Goal: Task Accomplishment & Management: Use online tool/utility

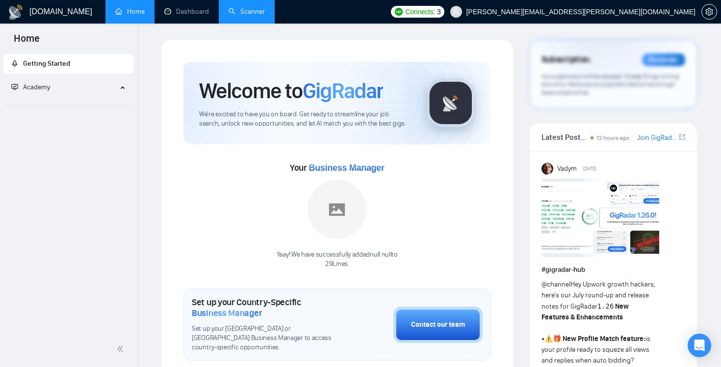
click at [245, 7] on link "Scanner" at bounding box center [247, 11] width 36 height 8
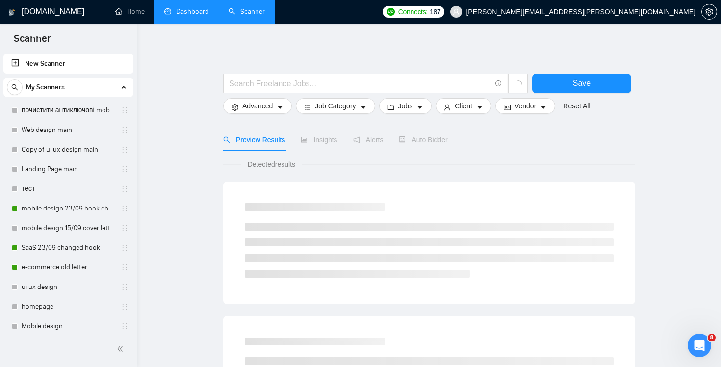
click at [185, 16] on link "Dashboard" at bounding box center [186, 11] width 45 height 8
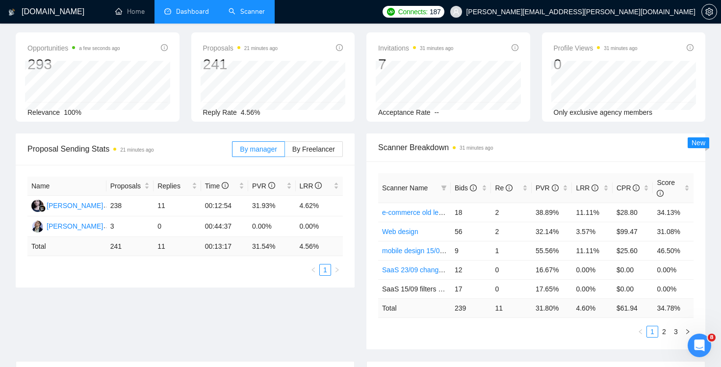
scroll to position [80, 0]
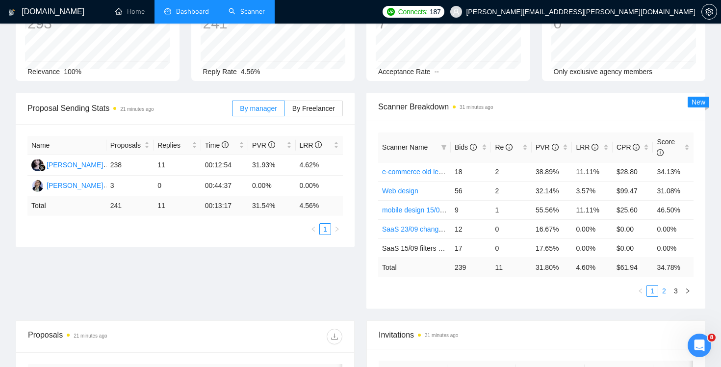
click at [663, 289] on link "2" at bounding box center [664, 290] width 11 height 11
click at [674, 290] on link "3" at bounding box center [676, 290] width 11 height 11
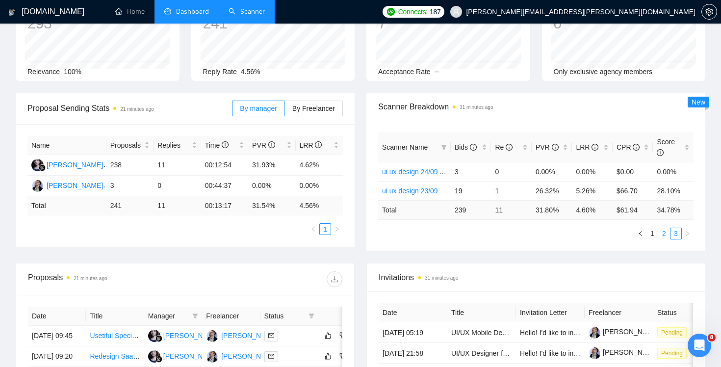
click at [662, 236] on link "2" at bounding box center [664, 233] width 11 height 11
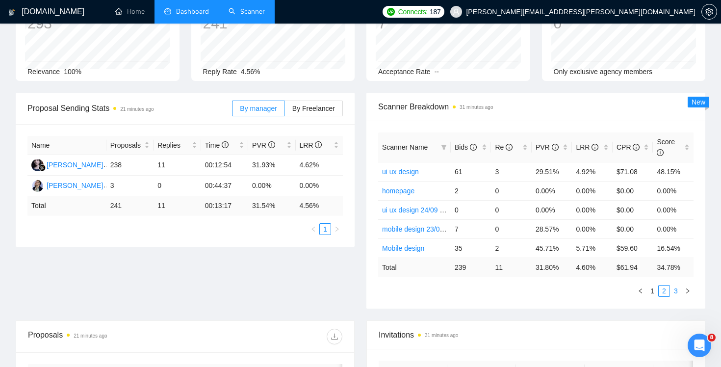
click at [681, 294] on li "3" at bounding box center [676, 291] width 12 height 12
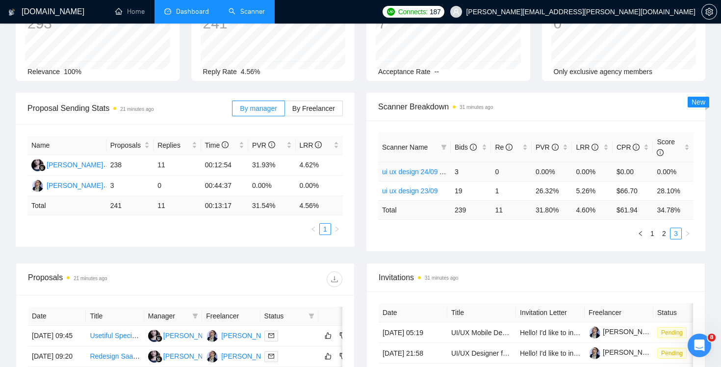
click at [430, 172] on link "ui ux design 24/09 A-test" at bounding box center [419, 172] width 75 height 8
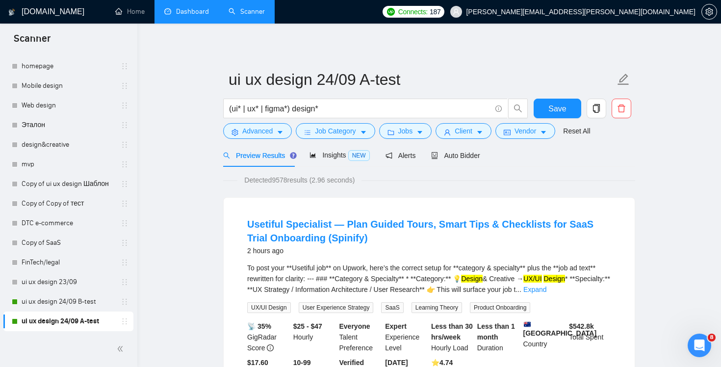
scroll to position [66, 0]
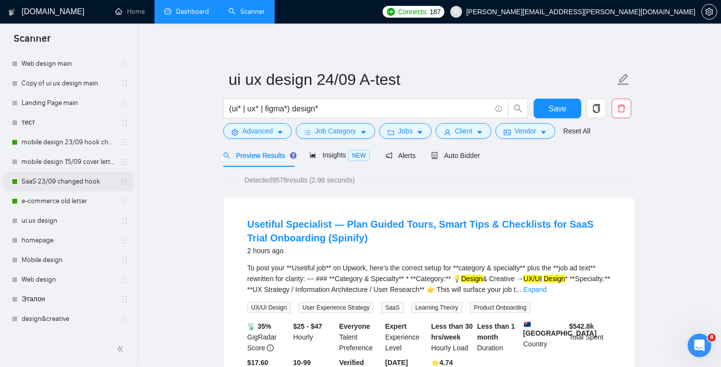
click at [53, 185] on link "SaaS 23/09 changed hook" at bounding box center [68, 182] width 93 height 20
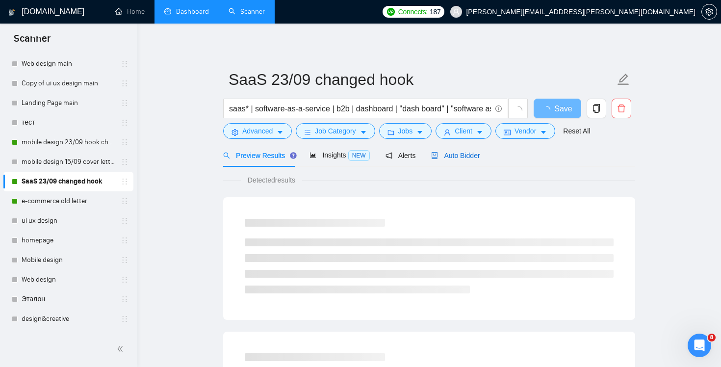
click at [452, 154] on span "Auto Bidder" at bounding box center [455, 156] width 49 height 8
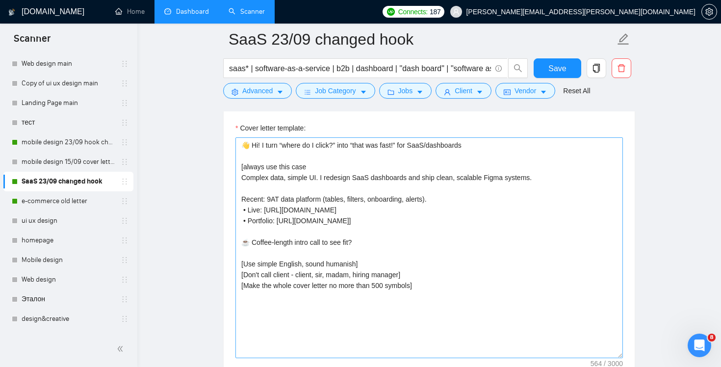
scroll to position [1078, 0]
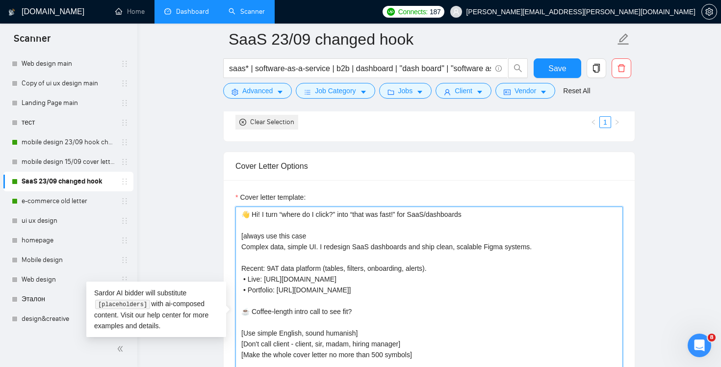
drag, startPoint x: 402, startPoint y: 215, endPoint x: 478, endPoint y: 219, distance: 76.1
click at [478, 218] on textarea "👋 Hi! I turn “where do I click?” into “that was fast!” for SaaS/dashboards [alw…" at bounding box center [429, 317] width 388 height 221
type textarea "👋 Hi! I turn “where do I click?” into “that was fast!” [always use this case Co…"
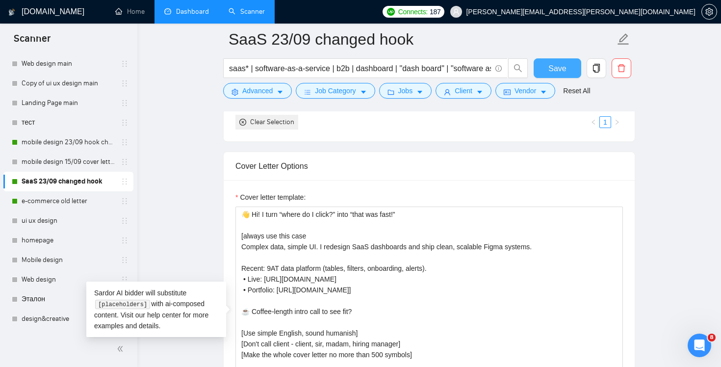
click at [551, 61] on button "Save" at bounding box center [558, 68] width 48 height 20
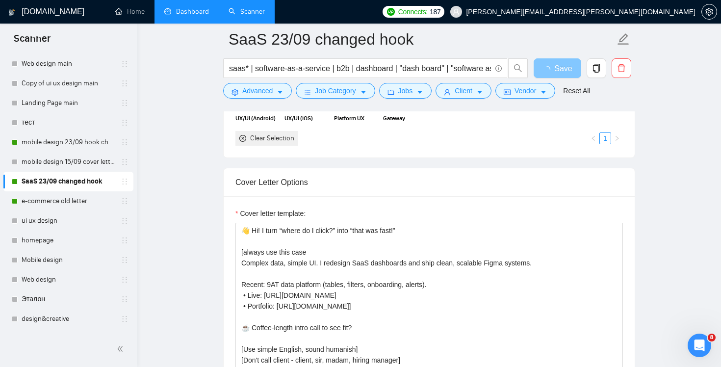
scroll to position [1120, 0]
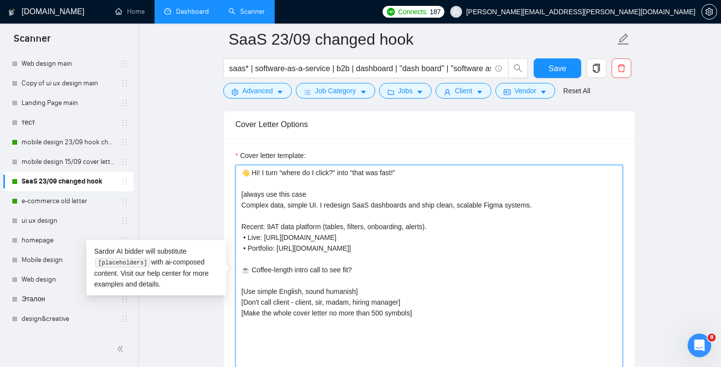
click at [322, 205] on textarea "👋 Hi! I turn “where do I click?” into “that was fast!” [always use this case Co…" at bounding box center [429, 275] width 388 height 221
click at [461, 223] on textarea "👋 Hi! I turn “where do I click?” into “that was fast!” [always use this case Co…" at bounding box center [429, 275] width 388 height 221
click at [440, 192] on textarea "👋 Hi! I turn “where do I click?” into “that was fast!” [always use this case Co…" at bounding box center [429, 275] width 388 height 221
click at [566, 203] on textarea "👋 Hi! I turn “where do I click?” into “that was fast!” [always use this case Co…" at bounding box center [429, 275] width 388 height 221
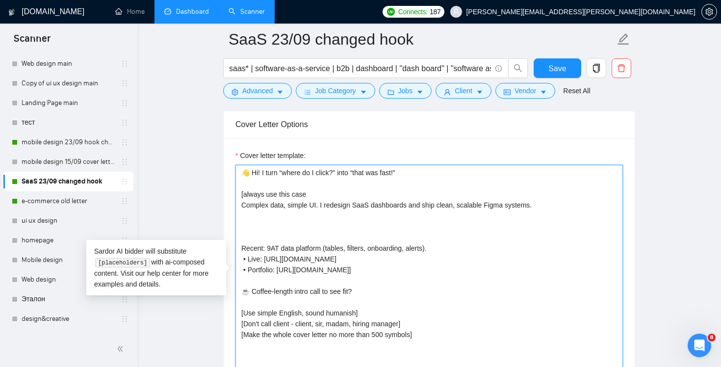
paste textarea "to design, fix or scale SaaS products"
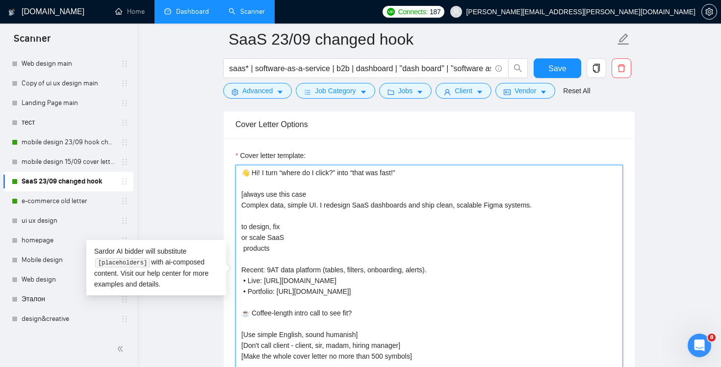
click at [240, 228] on textarea "👋 Hi! I turn “where do I click?” into “that was fast!” [always use this case Co…" at bounding box center [429, 275] width 388 height 221
click at [381, 244] on textarea "👋 Hi! I turn “where do I click?” into “that was fast!” [always use this case Co…" at bounding box center [429, 275] width 388 height 221
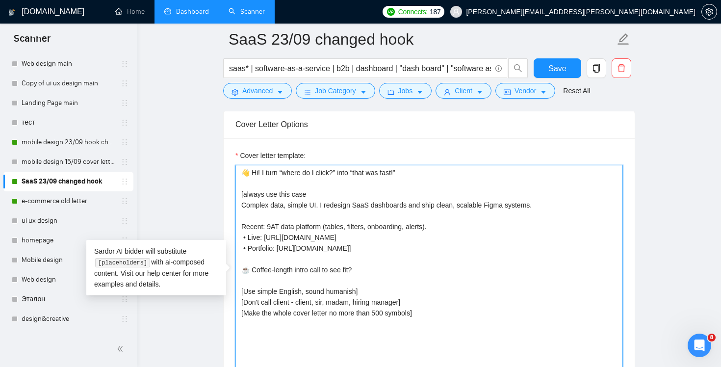
type textarea "👋 Hi! I turn “where do I click?” into “that was fast!” [always use this case Co…"
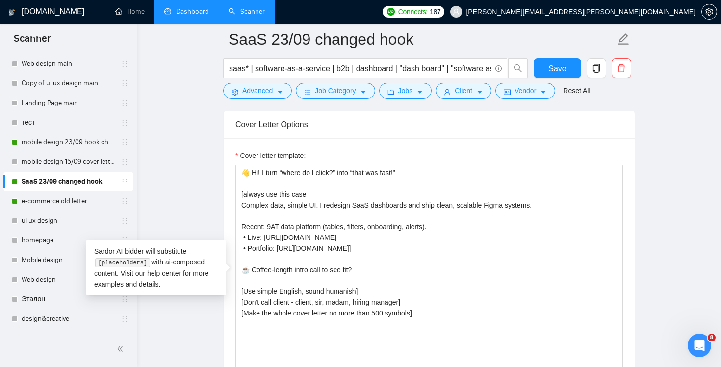
click at [694, 144] on main "SaaS 23/09 changed hook saas* | software-as-a-service | b2b | dashboard | "dash…" at bounding box center [429, 335] width 552 height 2833
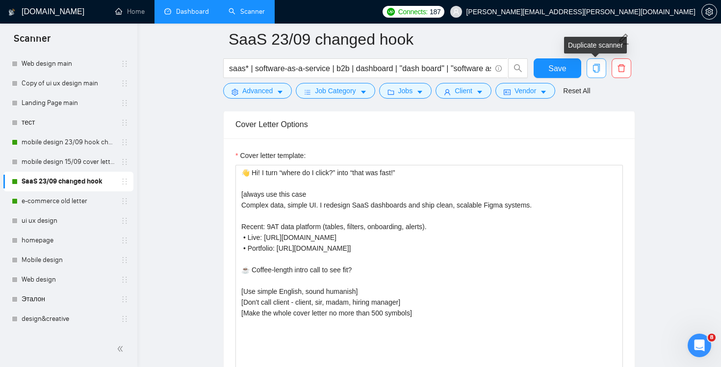
click at [597, 73] on button "button" at bounding box center [597, 68] width 20 height 20
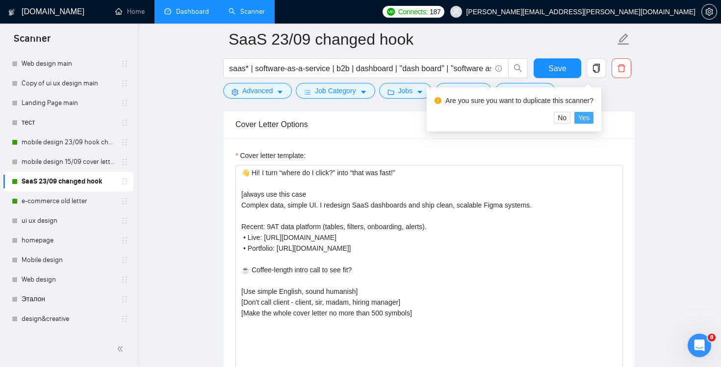
click at [590, 116] on span "Yes" at bounding box center [583, 117] width 11 height 11
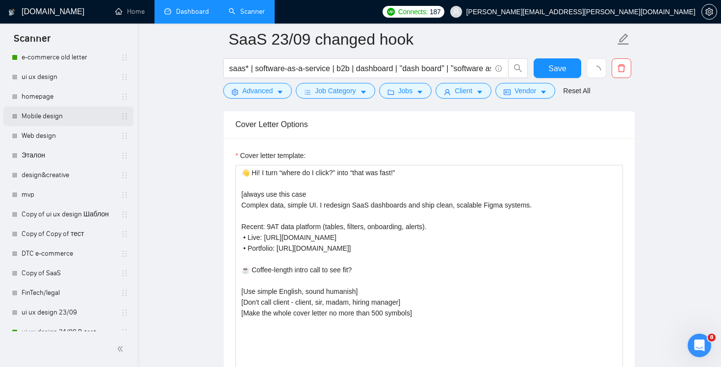
scroll to position [240, 0]
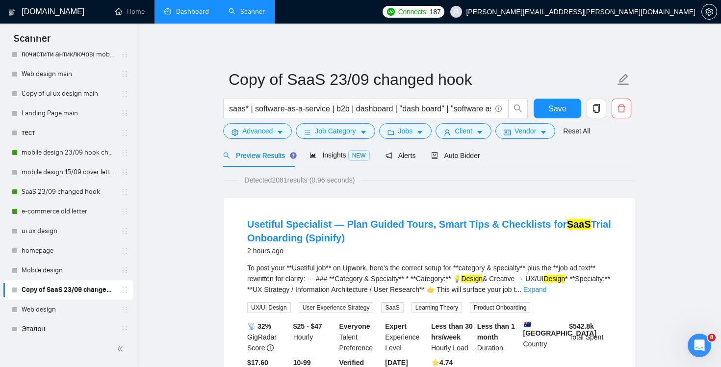
scroll to position [86, 0]
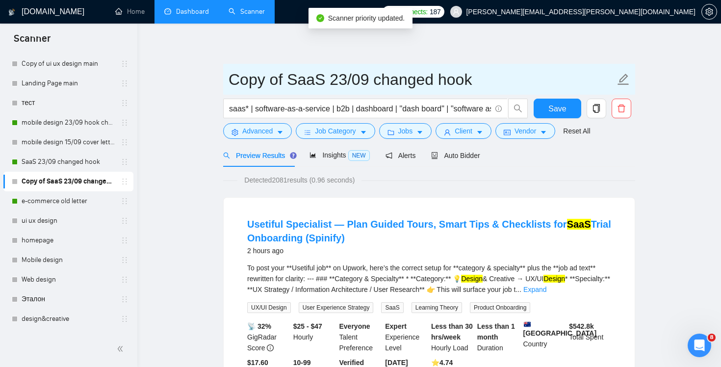
click at [304, 82] on input "Copy of SaaS 23/09 changed hook" at bounding box center [422, 79] width 387 height 25
drag, startPoint x: 290, startPoint y: 78, endPoint x: 212, endPoint y: 75, distance: 78.1
click at [425, 73] on input "SaaS 23/09 changed hook" at bounding box center [422, 79] width 387 height 25
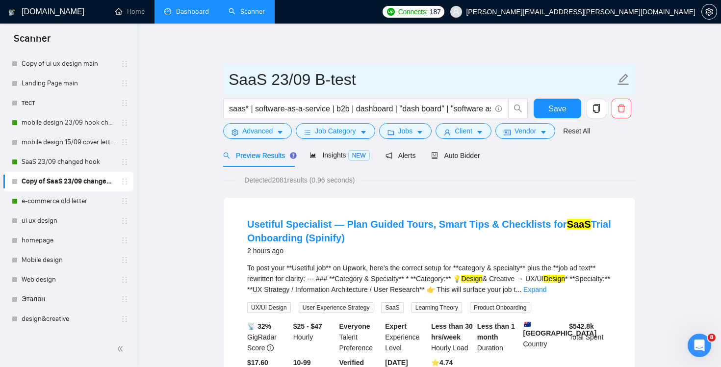
click at [284, 84] on input "SaaS 23/09 B-test" at bounding box center [422, 79] width 387 height 25
type input "SaaS 24/09 B-test"
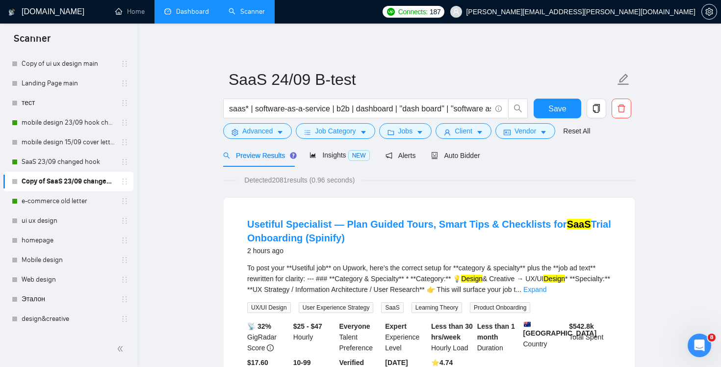
click at [559, 106] on span "Save" at bounding box center [557, 109] width 18 height 12
click at [466, 155] on span "Auto Bidder" at bounding box center [455, 156] width 49 height 8
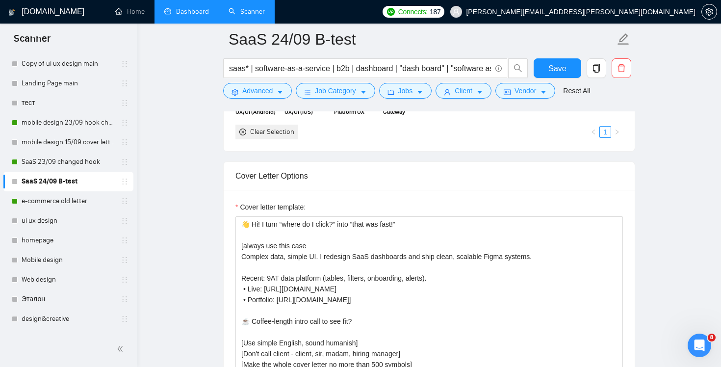
scroll to position [1067, 0]
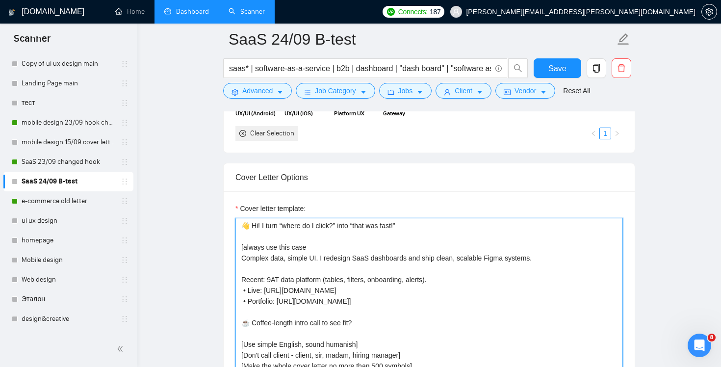
click at [395, 230] on textarea "👋 Hi! I turn “where do I click?” into “that was fast!” [always use this case Co…" at bounding box center [429, 328] width 388 height 221
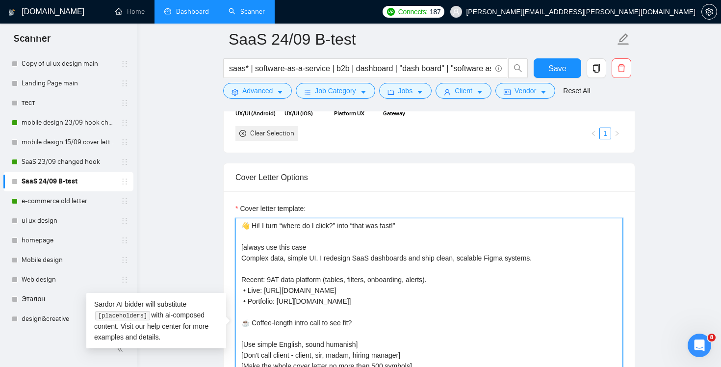
click at [337, 263] on textarea "👋 Hi! I turn “where do I click?” into “that was fast!” [always use this case Co…" at bounding box center [429, 328] width 388 height 221
drag, startPoint x: 552, startPoint y: 260, endPoint x: 234, endPoint y: 256, distance: 317.9
click at [234, 256] on div "Cover letter template: 👋 Hi! I turn “where do I click?” into “that was fast!” […" at bounding box center [429, 326] width 411 height 271
paste textarea "hired to design, fix or scale SaaS products"
click at [243, 258] on textarea "👋 Hi! I turn “where do I click?” into “that was fast!” [always use this case hi…" at bounding box center [429, 328] width 388 height 221
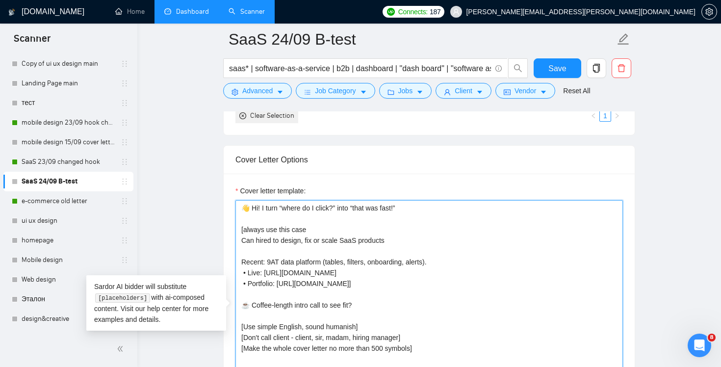
scroll to position [1088, 0]
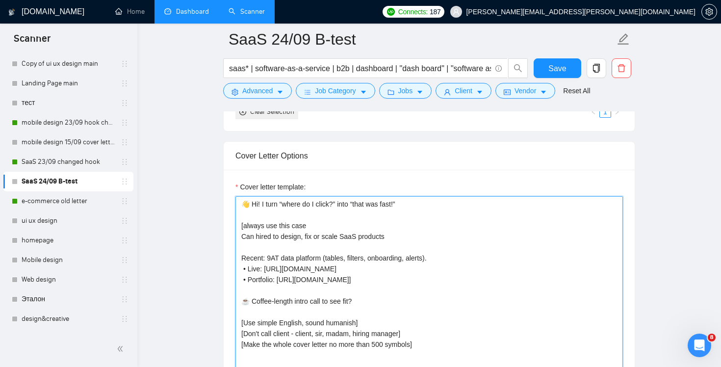
click at [456, 238] on textarea "👋 Hi! I turn “where do I click?” into “that was fast!” [always use this case Ca…" at bounding box center [429, 306] width 388 height 221
click at [450, 249] on textarea "👋 Hi! I turn “where do I click?” into “that was fast!” [always use this case Co…" at bounding box center [429, 306] width 388 height 221
drag, startPoint x: 557, startPoint y: 233, endPoint x: 228, endPoint y: 237, distance: 329.7
click at [228, 237] on div "Cover letter template: 👋 Hi! I turn “where do I click?” into “that was fast!” […" at bounding box center [429, 305] width 411 height 271
paste textarea "I can help you design, fix, and scale SaaS product"
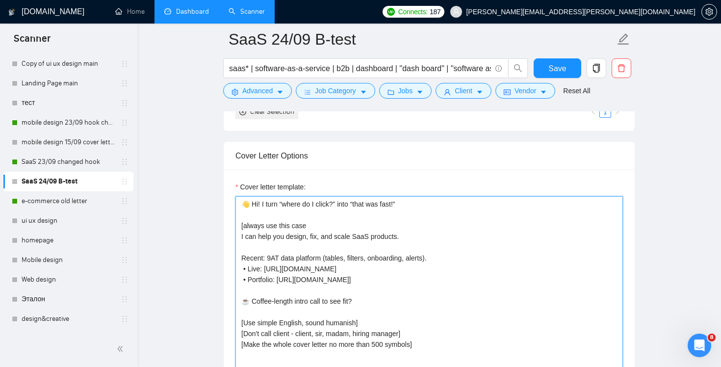
drag, startPoint x: 440, startPoint y: 234, endPoint x: 197, endPoint y: 240, distance: 243.9
click at [197, 240] on main "SaaS 24/09 B-test saas* | software-as-a-service | b2b | dashboard | "dash board…" at bounding box center [429, 298] width 552 height 2695
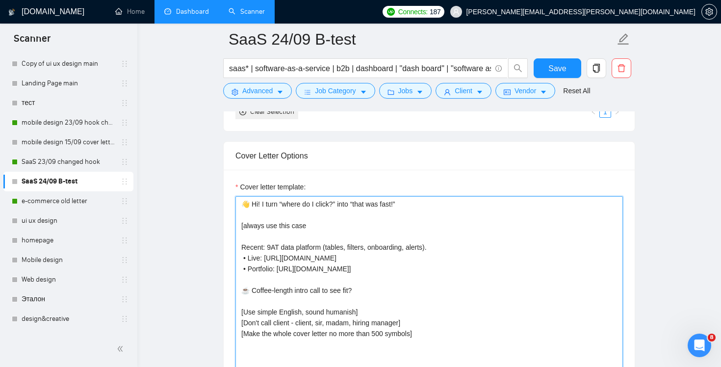
click at [262, 203] on textarea "👋 Hi! I turn “where do I click?” into “that was fast!” [always use this case Re…" at bounding box center [429, 306] width 388 height 221
drag, startPoint x: 260, startPoint y: 203, endPoint x: 402, endPoint y: 203, distance: 142.3
click at [402, 203] on textarea "👋 Hi! I turn “where do I click?” into “that was fast!” [always use this case Re…" at bounding box center [429, 306] width 388 height 221
paste textarea "can help you design, fix, and scale SaaS products."
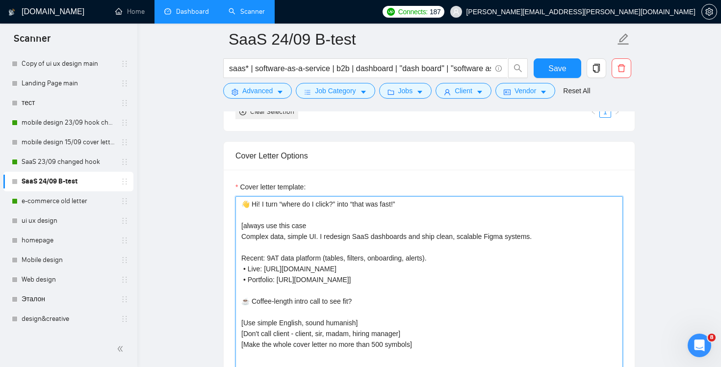
click at [451, 275] on textarea "👋 Hi! I turn “where do I click?” into “that was fast!” [always use this case Co…" at bounding box center [429, 306] width 388 height 221
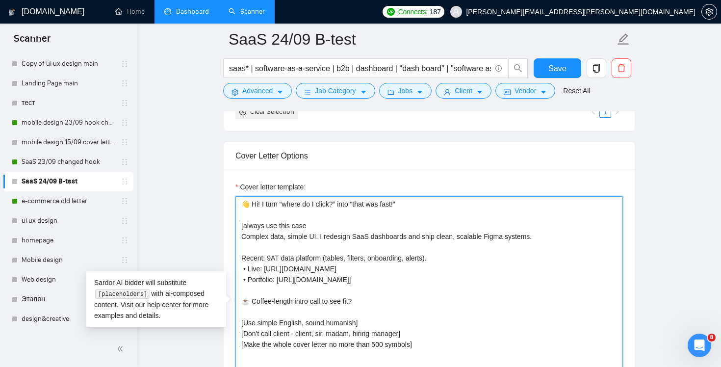
click at [464, 238] on textarea "👋 Hi! I turn “where do I click?” into “that was fast!” [always use this case Co…" at bounding box center [429, 306] width 388 height 221
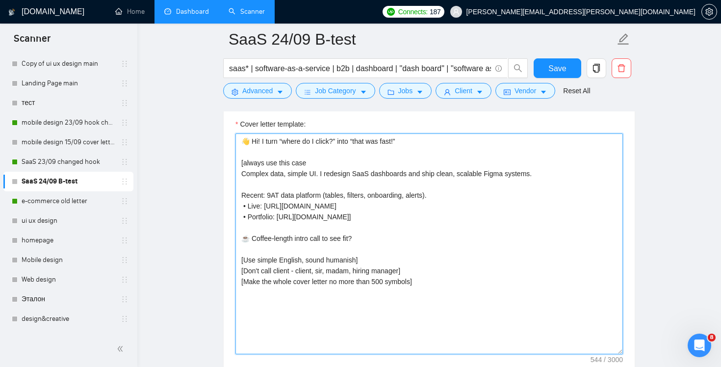
scroll to position [1149, 0]
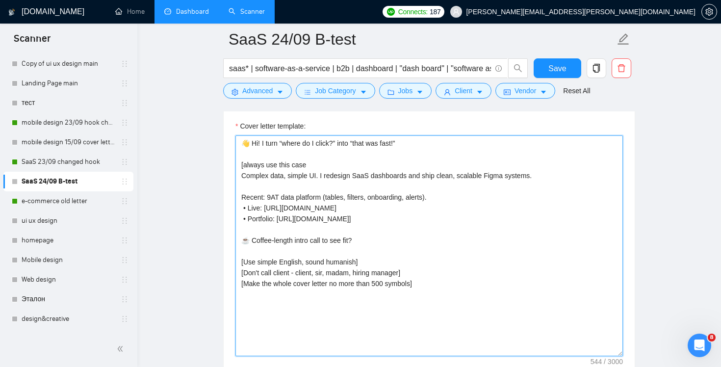
paste textarea "Can help you design, fix, and scale SaaS products. Recent: 9AT data platform (t…"
click at [474, 250] on textarea "👋 Hi! I turn “where do I click?” into “that was fast!” [always use this case Co…" at bounding box center [429, 245] width 388 height 221
drag, startPoint x: 421, startPoint y: 246, endPoint x: 210, endPoint y: 140, distance: 235.6
click at [210, 140] on main "SaaS 24/09 B-test saas* | software-as-a-service | b2b | dashboard | "dash board…" at bounding box center [429, 237] width 552 height 2695
paste textarea "Can help you design, fix, and scale SaaS products. Recent: 9AT data platform (t…"
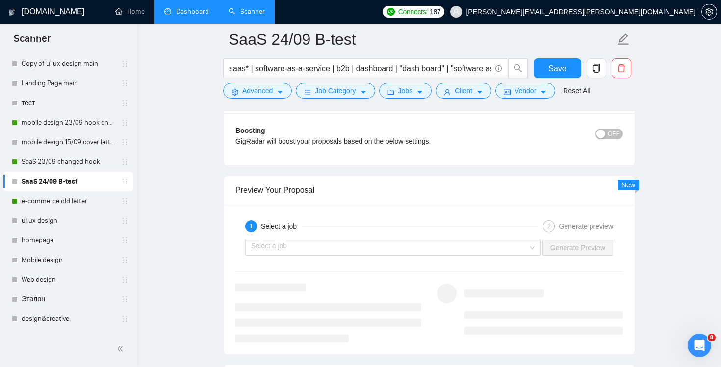
scroll to position [1797, 0]
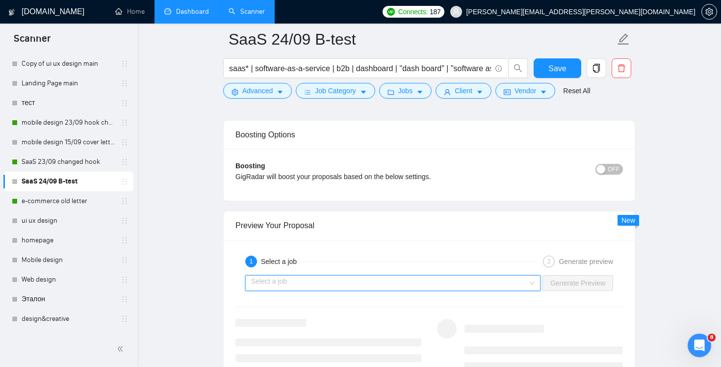
click at [491, 277] on input "search" at bounding box center [389, 283] width 277 height 15
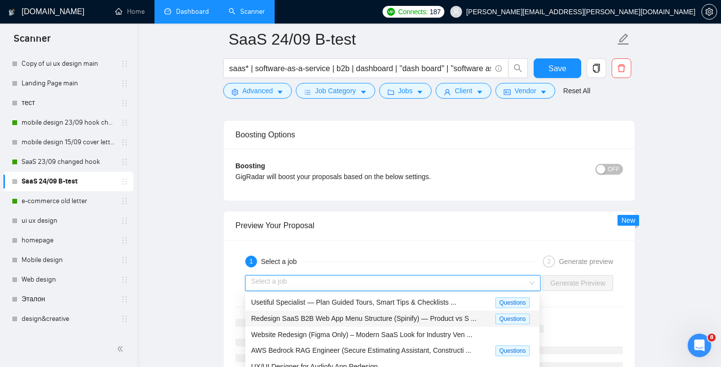
click at [410, 313] on div "Redesign SaaS B2B Web App Menu Structure (Spinify) — Product vs S ..." at bounding box center [373, 318] width 244 height 11
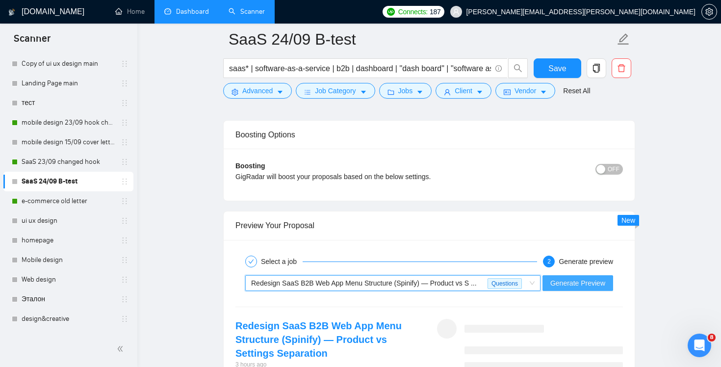
click at [560, 280] on span "Generate Preview" at bounding box center [577, 283] width 55 height 11
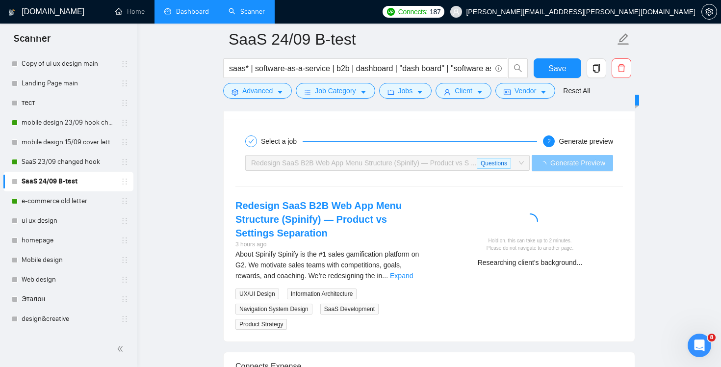
scroll to position [1984, 0]
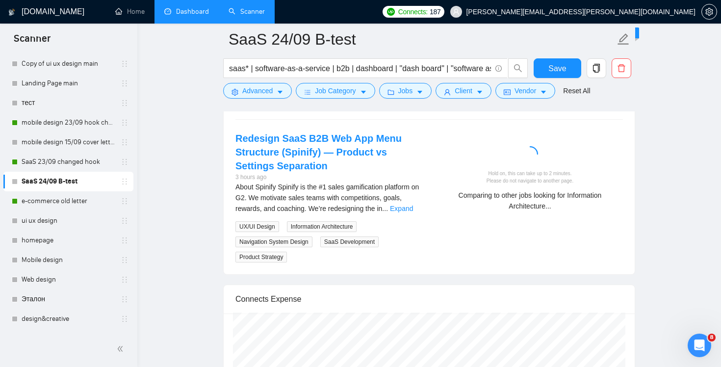
click at [410, 214] on div "About Spinify Spinify is the #1 sales gamification platform on G2. We motivate …" at bounding box center [328, 197] width 186 height 32
click at [408, 212] on link "Expand" at bounding box center [401, 209] width 23 height 8
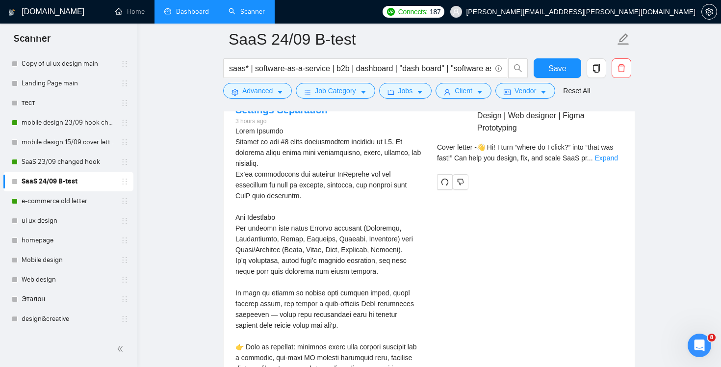
scroll to position [1981, 0]
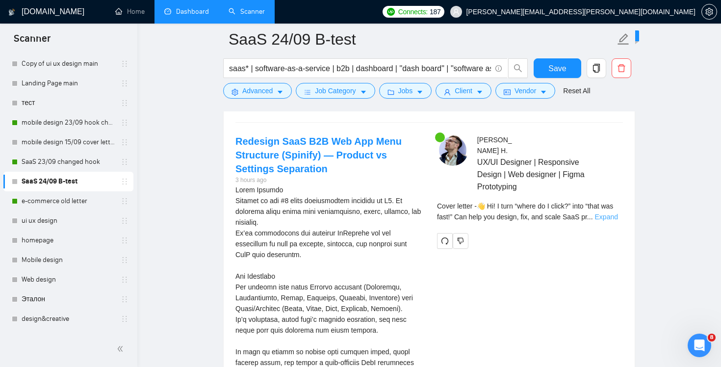
click at [618, 213] on link "Expand" at bounding box center [606, 217] width 23 height 8
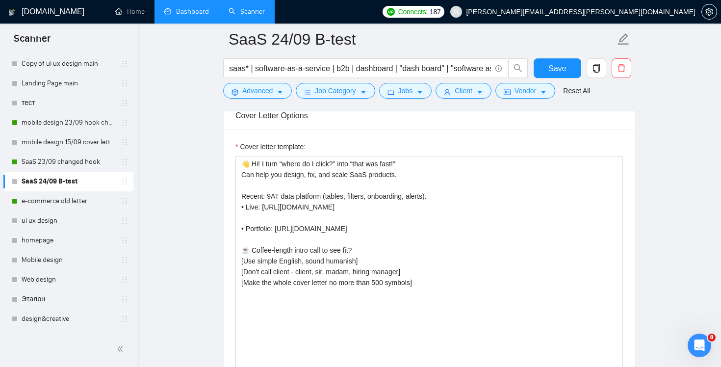
scroll to position [1101, 0]
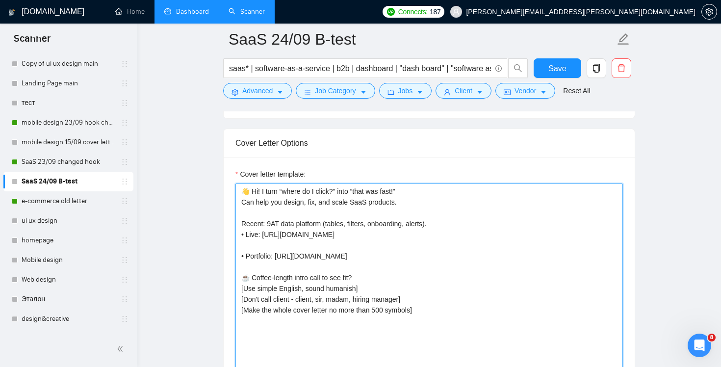
click at [339, 243] on textarea "👋 Hi! I turn “where do I click?” into “that was fast!” Can help you design, fix…" at bounding box center [429, 293] width 388 height 221
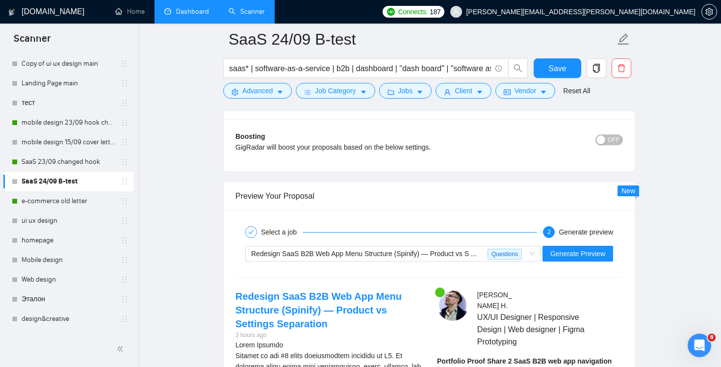
scroll to position [1939, 0]
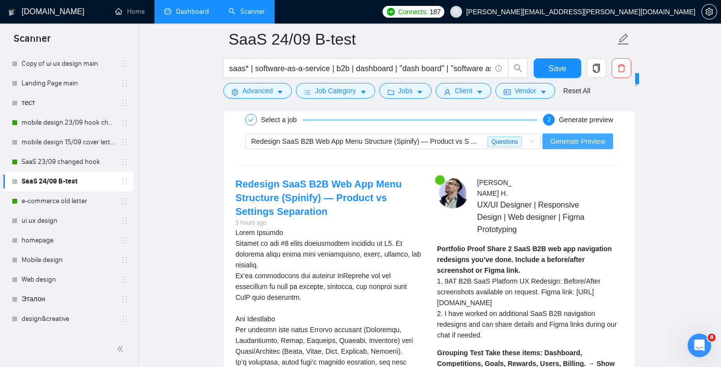
type textarea "👋 Hi! I turn “where do I click?” into “that was fast!” Can help you design, fix…"
click at [572, 143] on span "Generate Preview" at bounding box center [577, 141] width 55 height 11
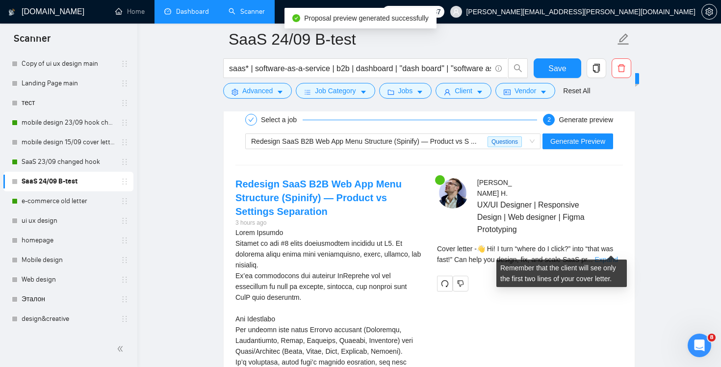
click at [612, 256] on link "Expand" at bounding box center [606, 260] width 23 height 8
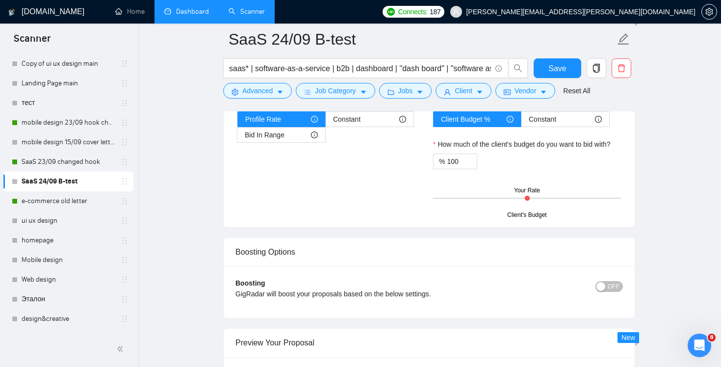
scroll to position [1905, 0]
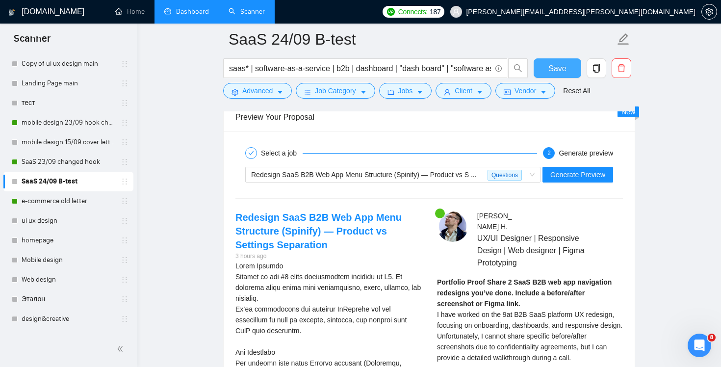
click at [544, 64] on button "Save" at bounding box center [558, 68] width 48 height 20
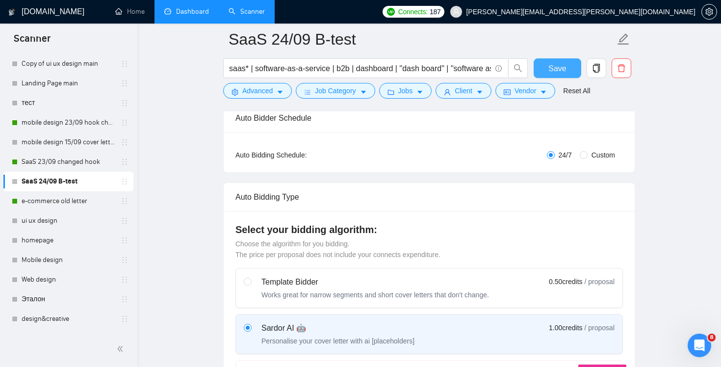
scroll to position [66, 0]
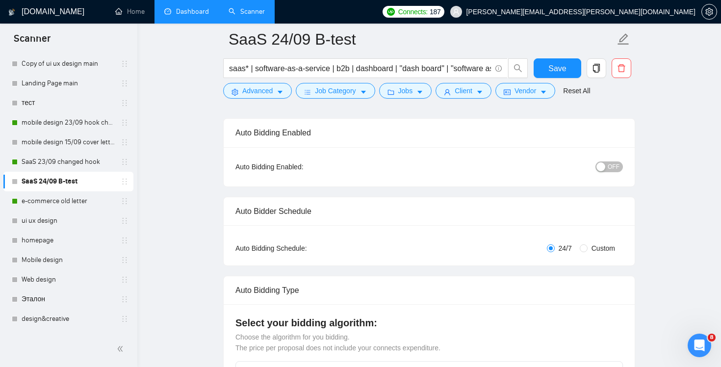
click at [596, 244] on span "Custom" at bounding box center [603, 248] width 31 height 11
click at [588, 244] on input "Custom" at bounding box center [584, 248] width 8 height 8
radio input "true"
radio input "false"
checkbox input "true"
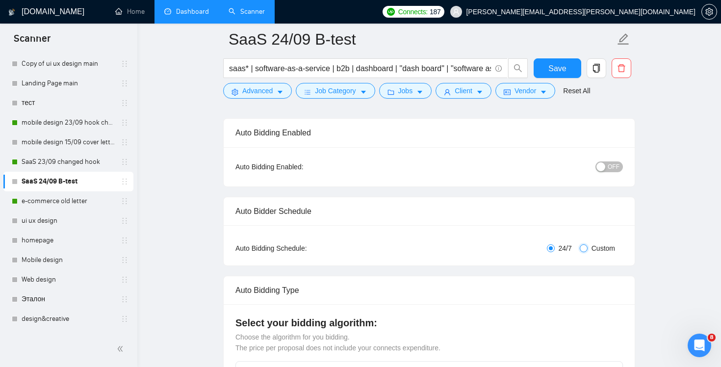
checkbox input "true"
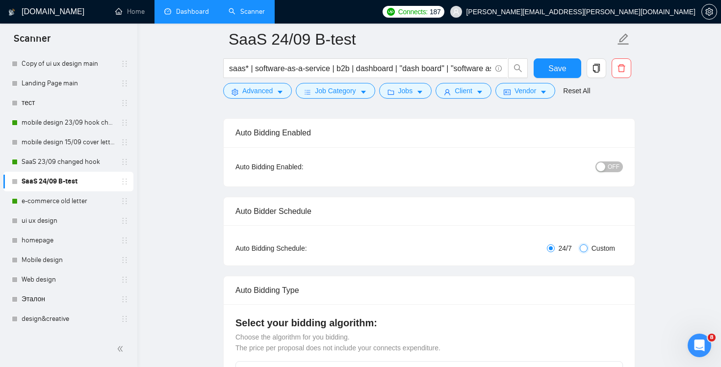
checkbox input "true"
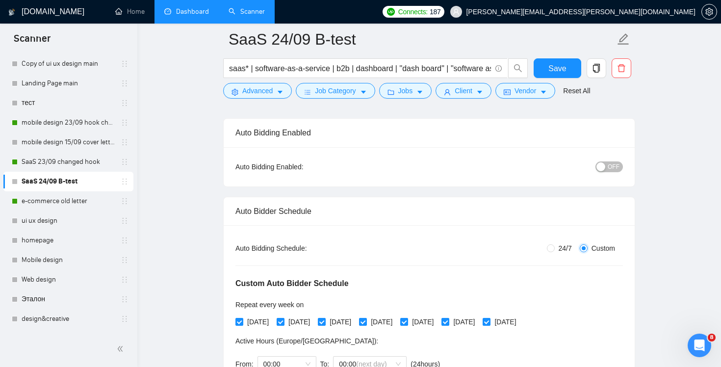
scroll to position [215, 0]
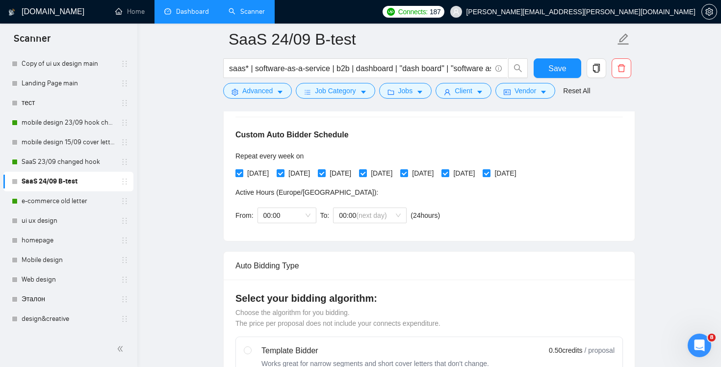
click at [248, 171] on span "[DATE]" at bounding box center [257, 173] width 29 height 11
click at [242, 171] on input "[DATE]" at bounding box center [238, 172] width 7 height 7
checkbox input "false"
click at [347, 175] on span "[DATE]" at bounding box center [340, 173] width 29 height 11
click at [325, 175] on input "[DATE]" at bounding box center [321, 172] width 7 height 7
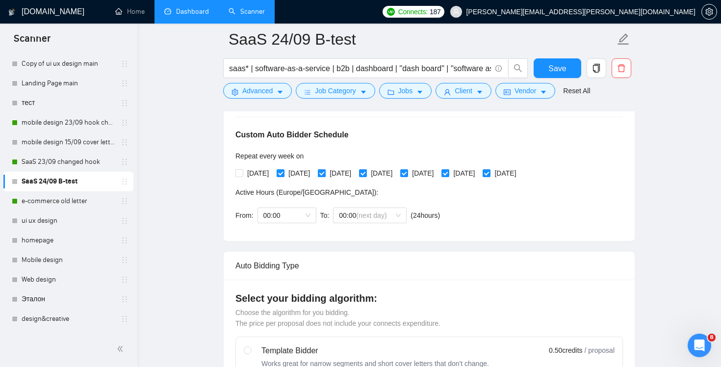
checkbox input "false"
click at [438, 177] on span "[DATE]" at bounding box center [422, 173] width 29 height 11
click at [407, 176] on input "[DATE]" at bounding box center [403, 172] width 7 height 7
checkbox input "false"
click at [520, 176] on span "[DATE]" at bounding box center [505, 173] width 29 height 11
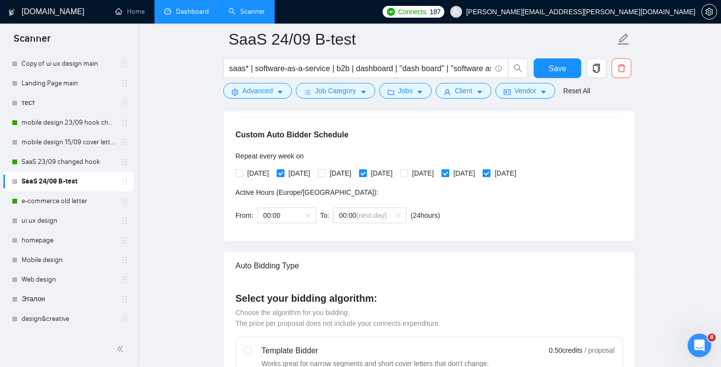
click at [490, 176] on input "[DATE]" at bounding box center [486, 172] width 7 height 7
checkbox input "false"
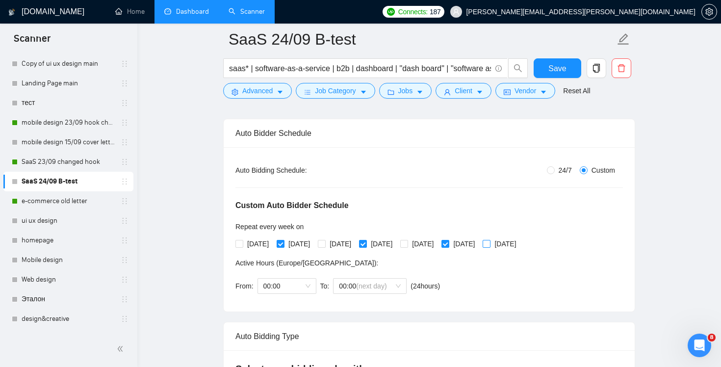
scroll to position [0, 0]
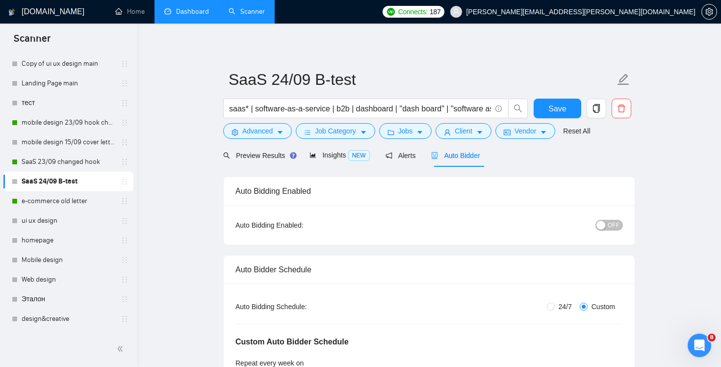
click at [607, 229] on button "OFF" at bounding box center [609, 225] width 27 height 11
click at [553, 104] on span "Save" at bounding box center [557, 109] width 18 height 12
click at [87, 161] on link "SaaS 23/09 changed hook" at bounding box center [68, 162] width 93 height 20
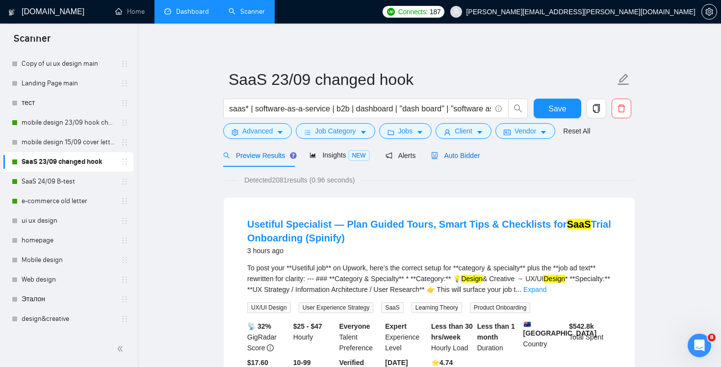
click at [473, 155] on span "Auto Bidder" at bounding box center [455, 156] width 49 height 8
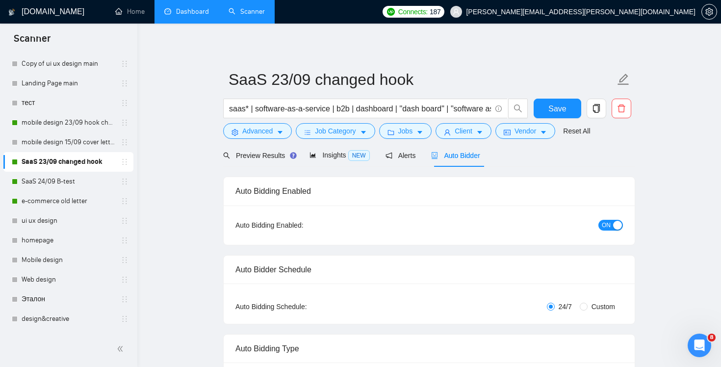
click at [606, 231] on div "ON" at bounding box center [558, 225] width 129 height 16
click at [610, 227] on span "ON" at bounding box center [606, 225] width 9 height 11
click at [553, 108] on span "Save" at bounding box center [557, 109] width 18 height 12
click at [594, 105] on icon "copy" at bounding box center [596, 108] width 7 height 9
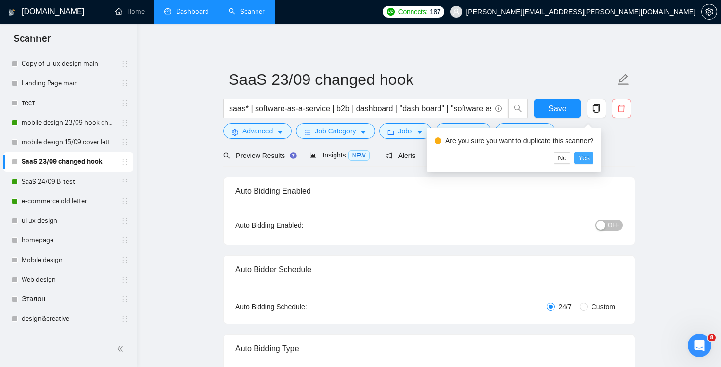
click at [590, 158] on span "Yes" at bounding box center [583, 158] width 11 height 11
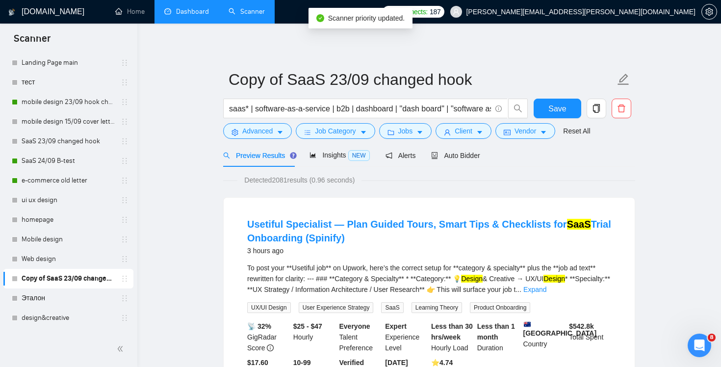
scroll to position [107, 0]
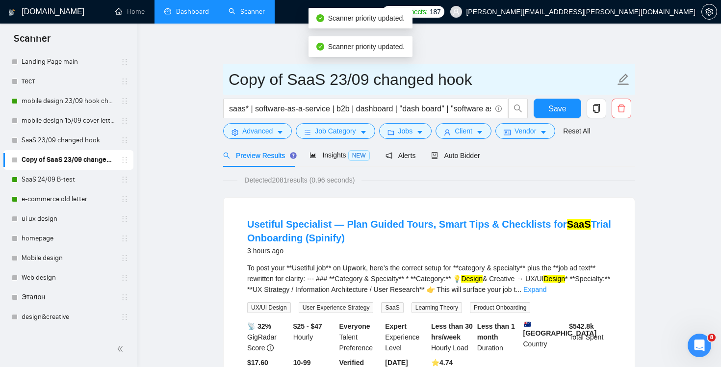
drag, startPoint x: 286, startPoint y: 79, endPoint x: 204, endPoint y: 80, distance: 82.4
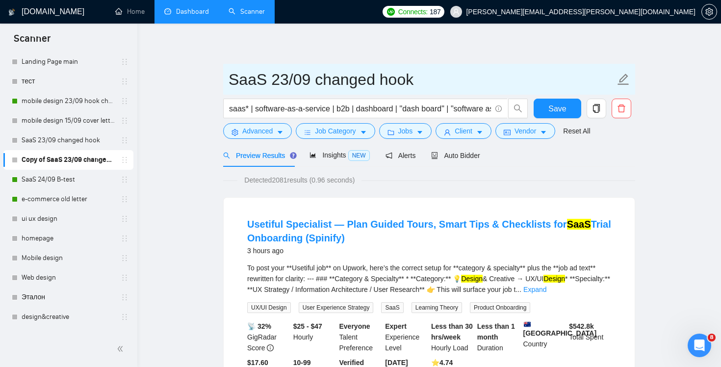
drag, startPoint x: 286, startPoint y: 80, endPoint x: 281, endPoint y: 80, distance: 5.4
click at [281, 80] on input "SaaS 23/09 changed hook" at bounding box center [422, 79] width 387 height 25
drag, startPoint x: 316, startPoint y: 79, endPoint x: 446, endPoint y: 79, distance: 129.5
click at [446, 79] on input "SaaS 24/09 changed hook" at bounding box center [422, 79] width 387 height 25
type input "SaaS 24/09 A-test"
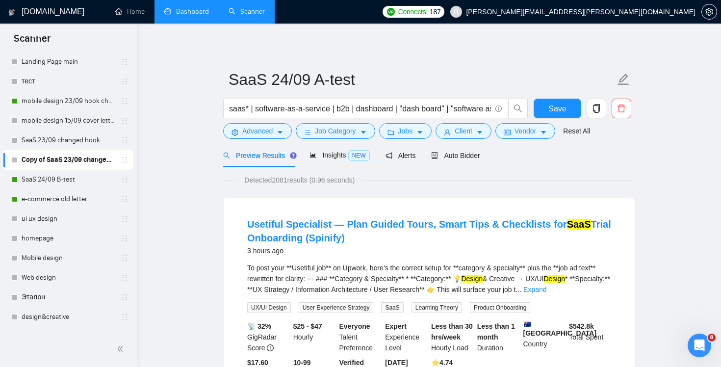
click at [464, 163] on div "Auto Bidder" at bounding box center [455, 155] width 49 height 23
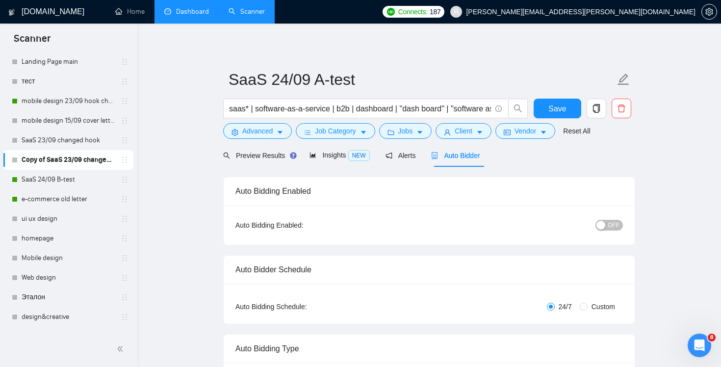
click at [606, 310] on span "Custom" at bounding box center [603, 306] width 31 height 11
click at [588, 310] on input "Custom" at bounding box center [584, 307] width 8 height 8
radio input "true"
radio input "false"
checkbox input "true"
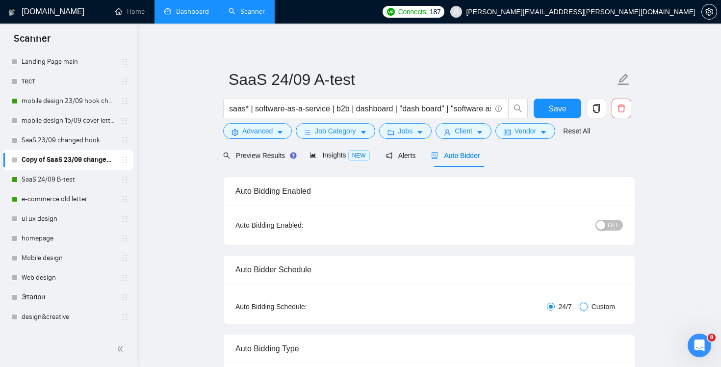
checkbox input "true"
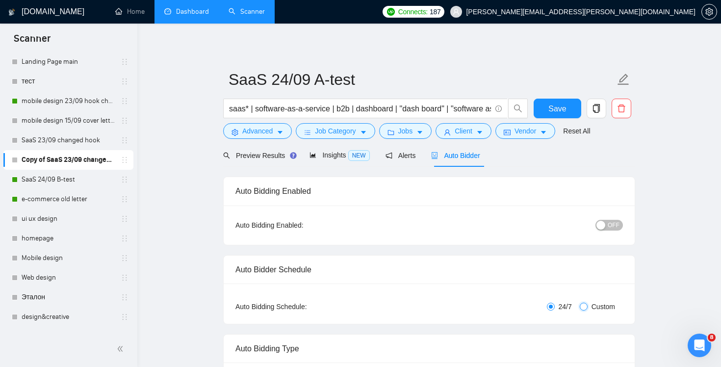
checkbox input "true"
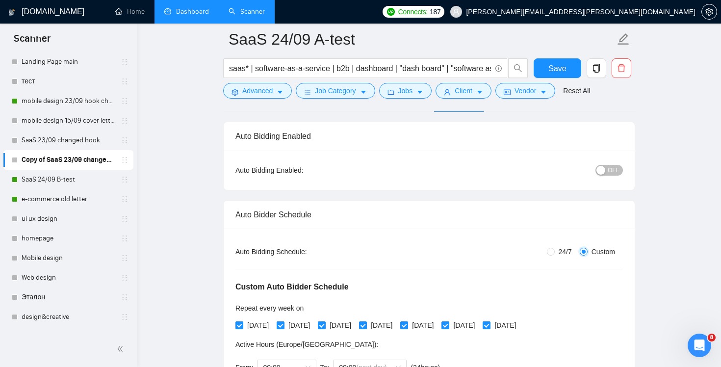
scroll to position [183, 0]
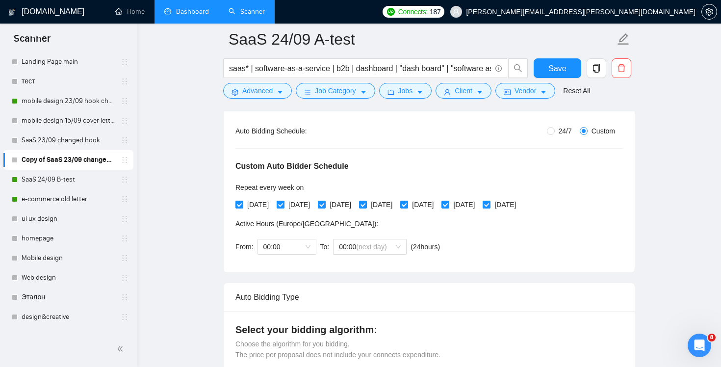
click at [298, 206] on span "[DATE]" at bounding box center [299, 204] width 29 height 11
click at [284, 206] on input "[DATE]" at bounding box center [280, 204] width 7 height 7
checkbox input "false"
click at [396, 205] on span "[DATE]" at bounding box center [381, 204] width 29 height 11
click at [366, 205] on input "[DATE]" at bounding box center [362, 204] width 7 height 7
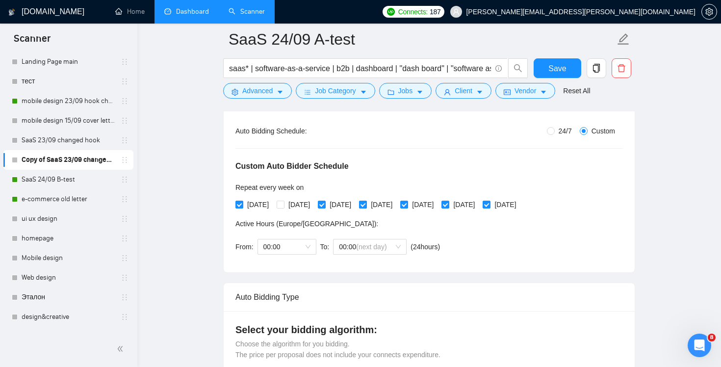
checkbox input "false"
click at [479, 200] on span "[DATE]" at bounding box center [463, 204] width 29 height 11
click at [448, 201] on input "[DATE]" at bounding box center [444, 204] width 7 height 7
checkbox input "false"
click at [563, 67] on span "Save" at bounding box center [557, 68] width 18 height 12
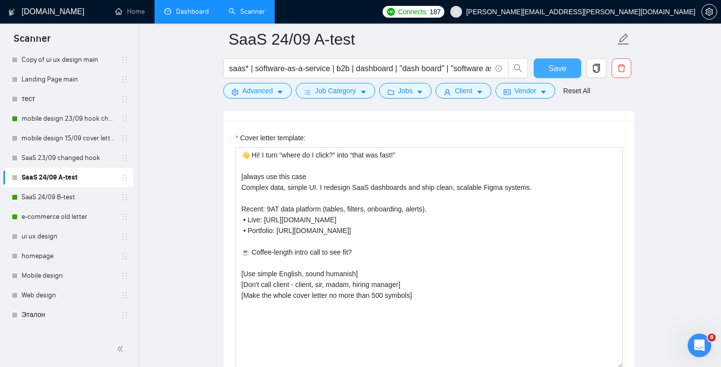
scroll to position [89, 0]
click at [84, 117] on link "mobile design 23/09 hook changed" at bounding box center [68, 119] width 93 height 20
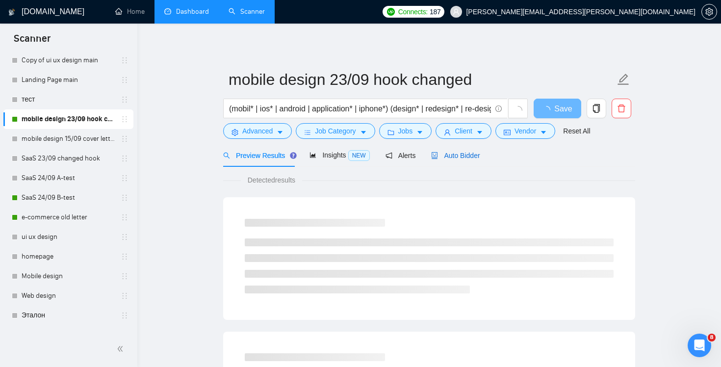
click at [480, 155] on span "Auto Bidder" at bounding box center [455, 156] width 49 height 8
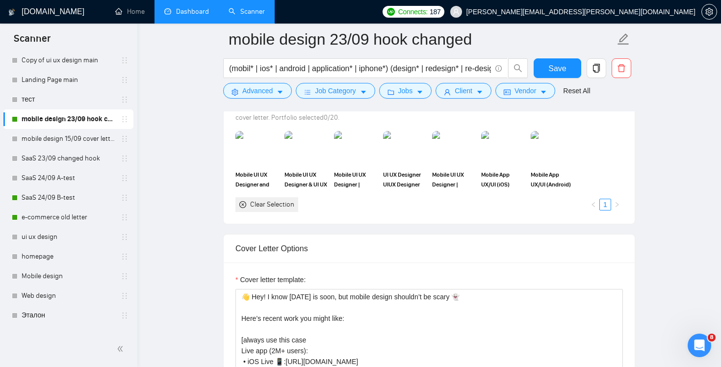
scroll to position [1045, 0]
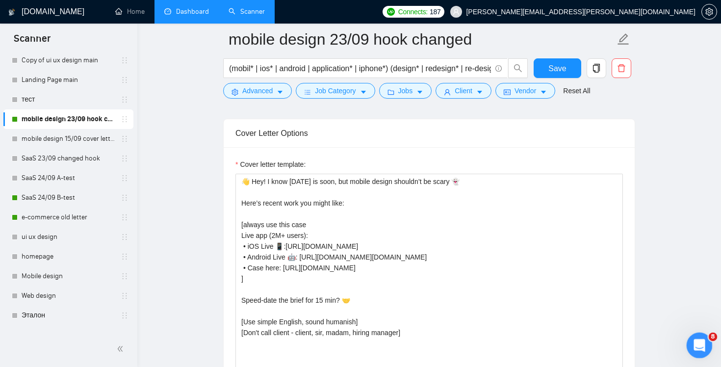
click at [696, 342] on icon "Открыть службу сообщений Intercom" at bounding box center [698, 344] width 16 height 16
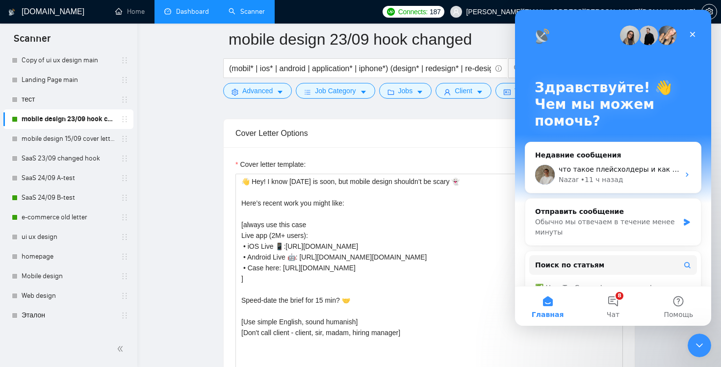
scroll to position [95, 0]
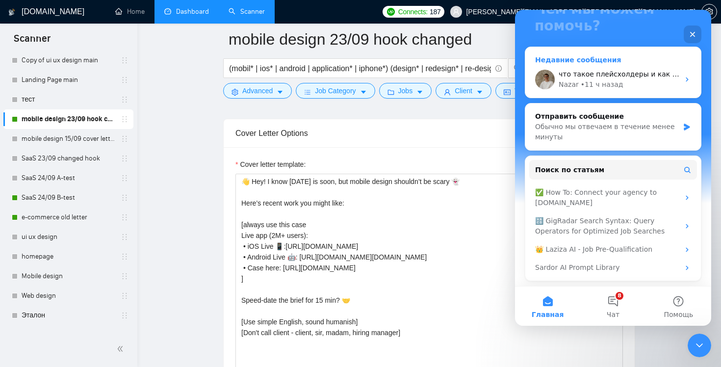
click at [666, 96] on div "что такое плейсхолдеры и как настроить? Nazar • 11 ч назад" at bounding box center [613, 79] width 176 height 36
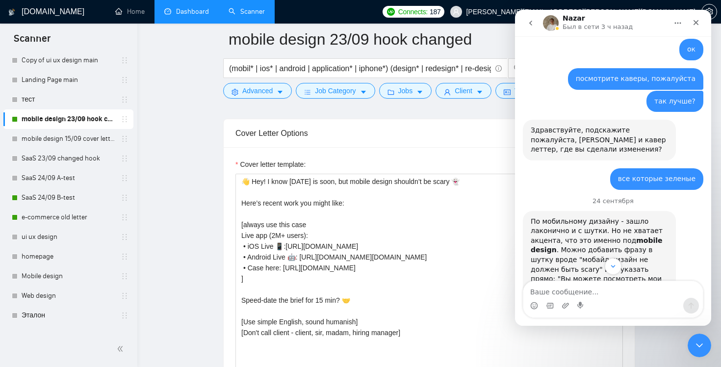
scroll to position [2212, 0]
click at [697, 24] on icon "Закрыть" at bounding box center [696, 22] width 5 height 5
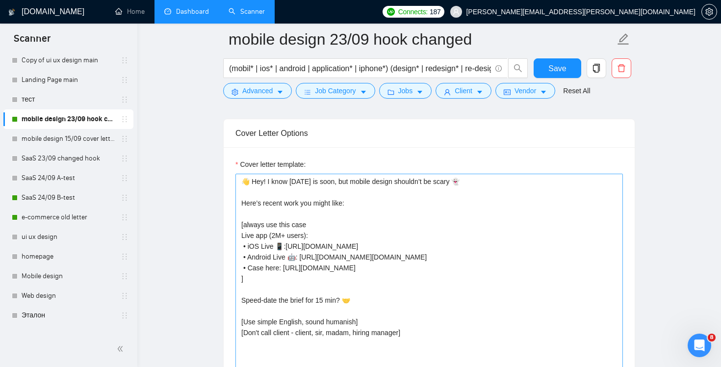
scroll to position [2583, 0]
click at [53, 220] on link "e-commerce old letter" at bounding box center [68, 217] width 93 height 20
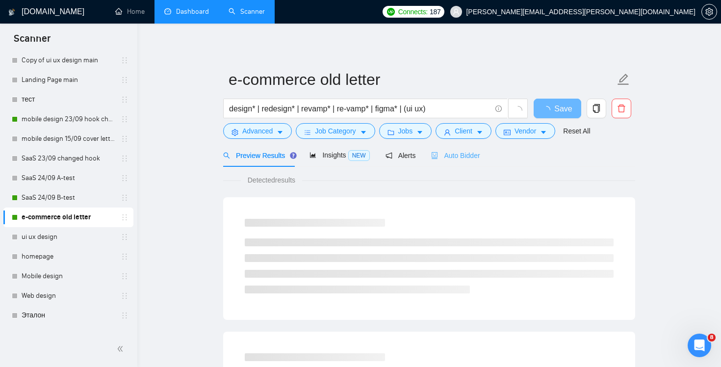
click at [476, 161] on div "Auto Bidder" at bounding box center [455, 155] width 49 height 23
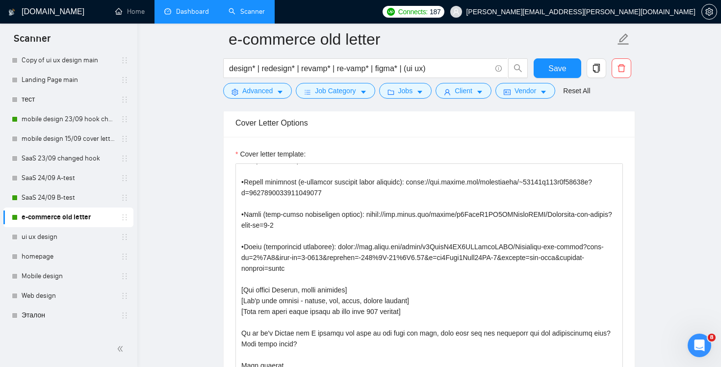
scroll to position [1212, 0]
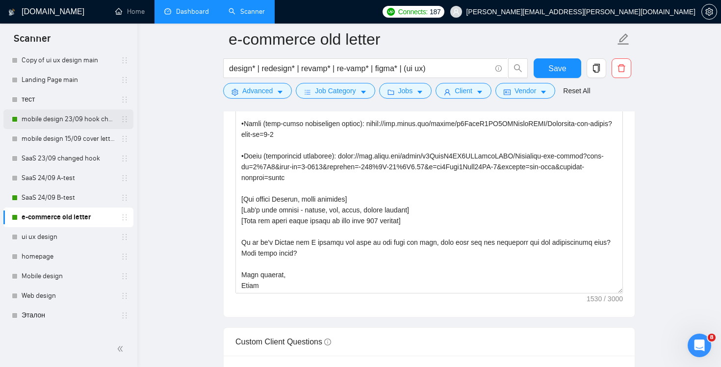
click at [71, 123] on link "mobile design 23/09 hook changed" at bounding box center [68, 119] width 93 height 20
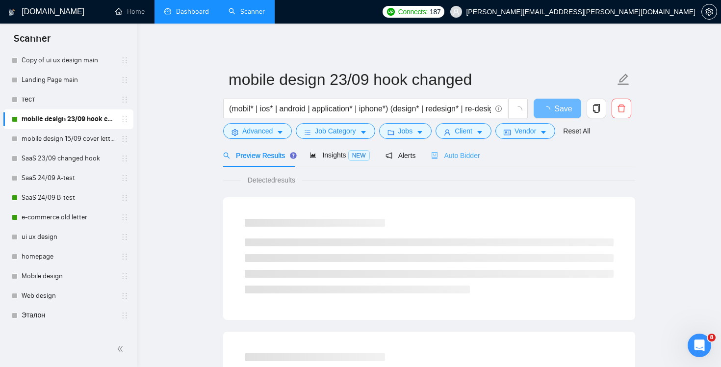
click at [473, 161] on div "Auto Bidder" at bounding box center [455, 155] width 49 height 23
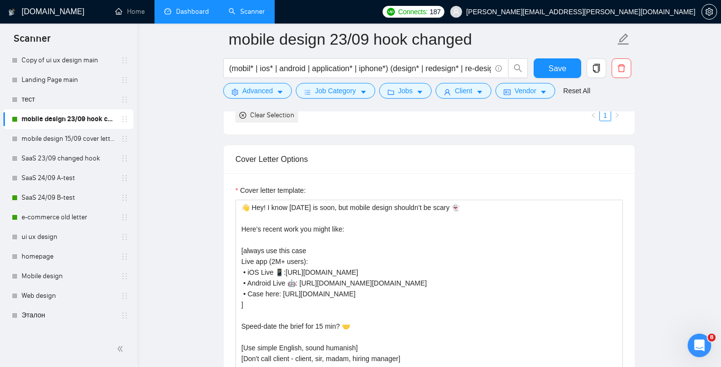
scroll to position [1023, 0]
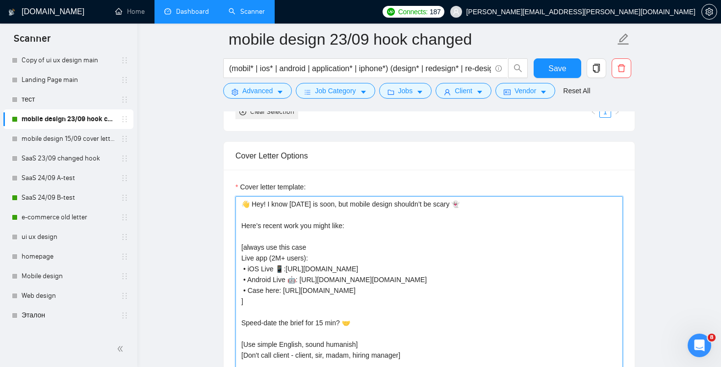
click at [506, 247] on textarea "👋 Hey! I know [DATE] is soon, but mobile design shouldn’t be scary 👻 Here’s rec…" at bounding box center [429, 306] width 388 height 221
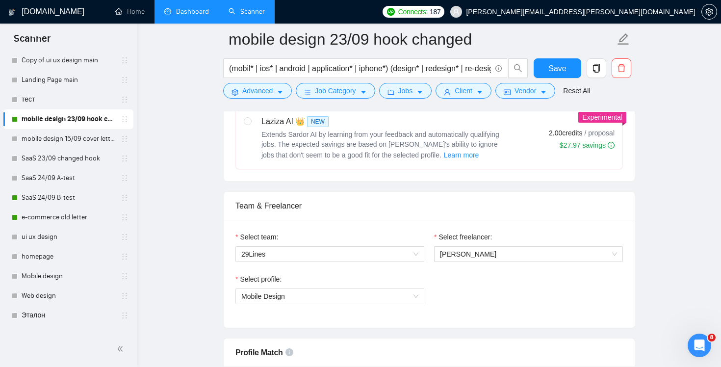
scroll to position [413, 0]
click at [700, 349] on icon "Открыть службу сообщений Intercom" at bounding box center [698, 344] width 16 height 16
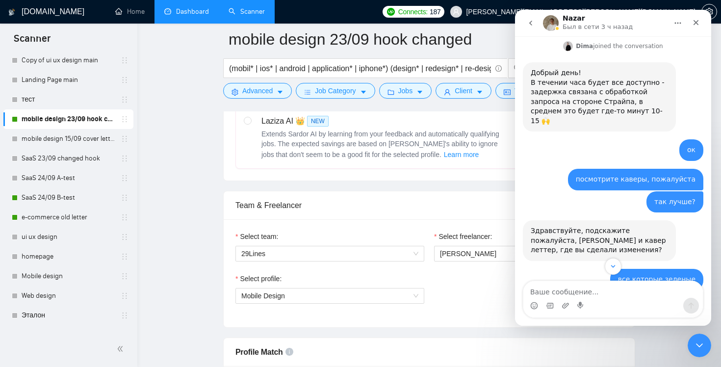
scroll to position [2195, 0]
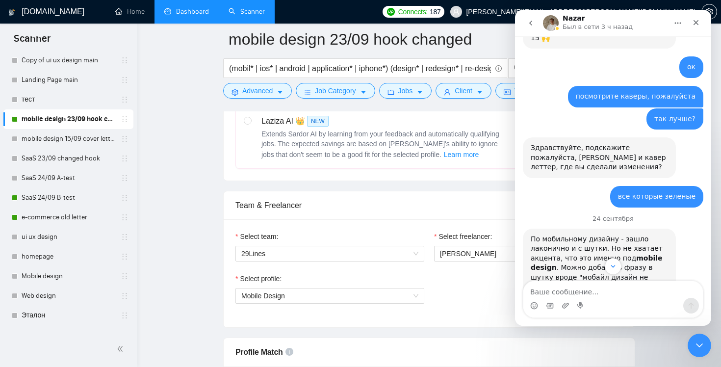
drag, startPoint x: 627, startPoint y: 173, endPoint x: 609, endPoint y: 154, distance: 26.4
click at [609, 234] on div "По мобильному дизайну - зашло лаконично и с шутки. Но не хватает акцента, что э…" at bounding box center [599, 306] width 137 height 144
copy div "в примере стоит описать сам проект, иначе клиент не понимает, что откроет."
click at [691, 23] on div "Закрыть" at bounding box center [696, 23] width 18 height 18
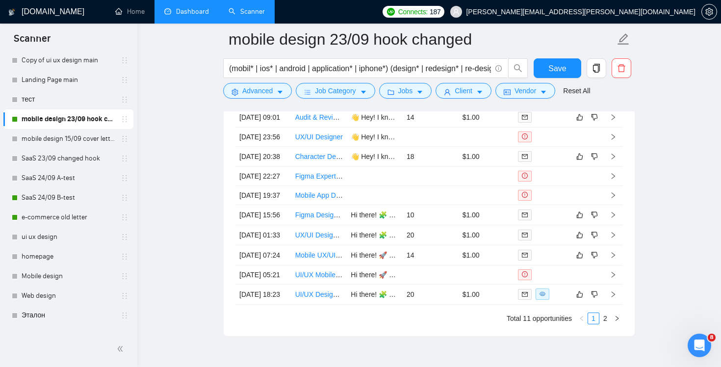
scroll to position [2361, 0]
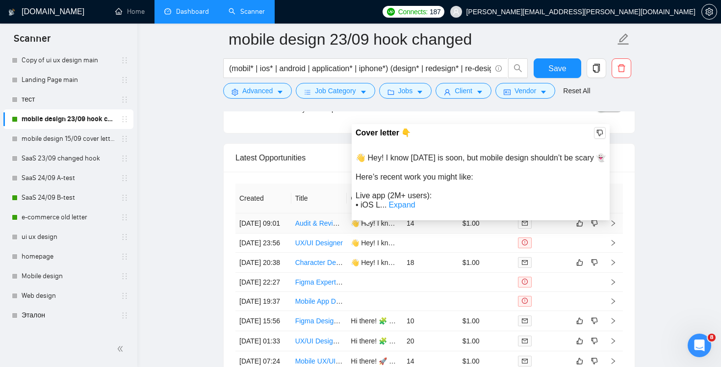
click at [446, 233] on td "14" at bounding box center [431, 223] width 56 height 20
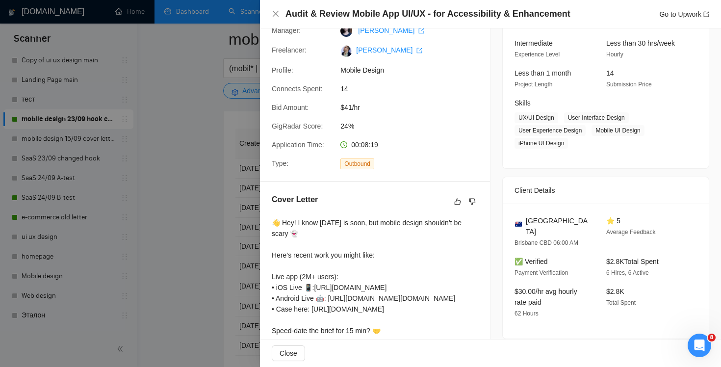
scroll to position [35, 0]
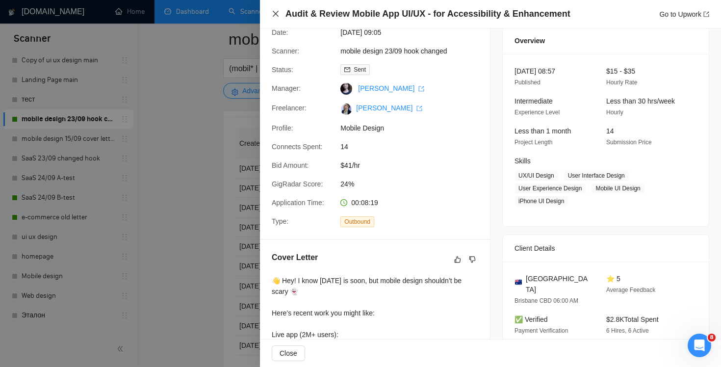
click at [278, 14] on icon "close" at bounding box center [276, 14] width 8 height 8
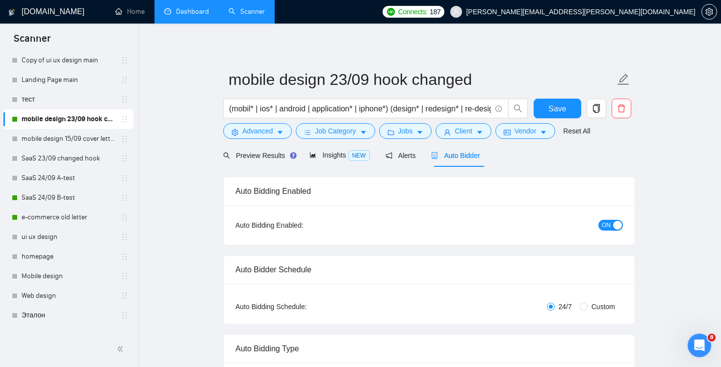
click at [616, 226] on div "button" at bounding box center [617, 225] width 9 height 9
click at [563, 110] on span "Save" at bounding box center [557, 109] width 18 height 12
click at [594, 111] on icon "copy" at bounding box center [596, 108] width 7 height 9
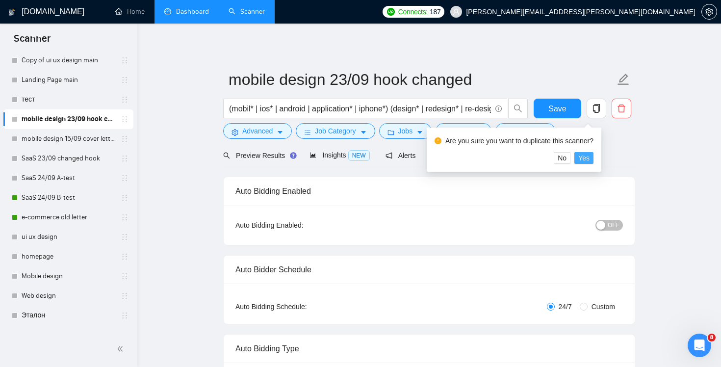
click at [590, 156] on span "Yes" at bounding box center [583, 158] width 11 height 11
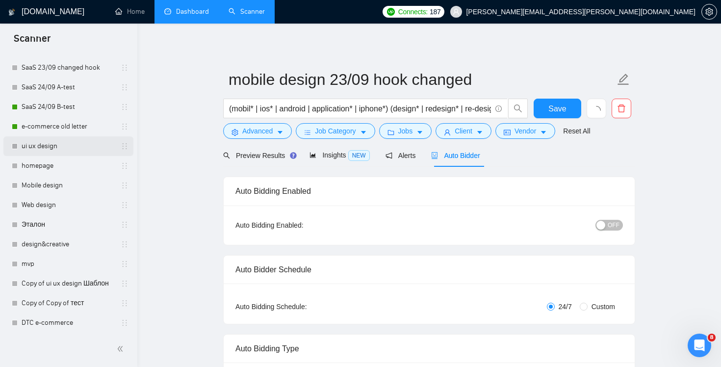
scroll to position [280, 0]
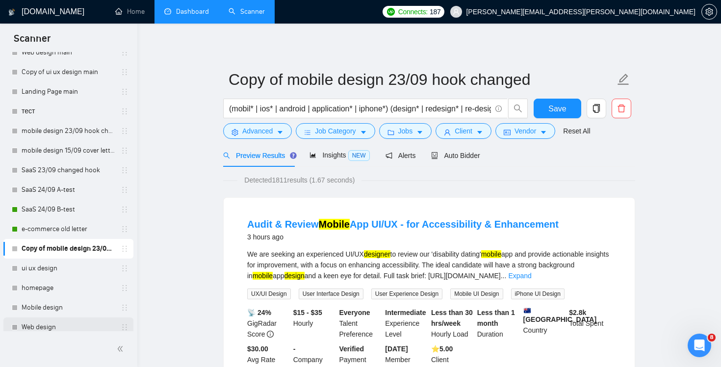
scroll to position [76, 0]
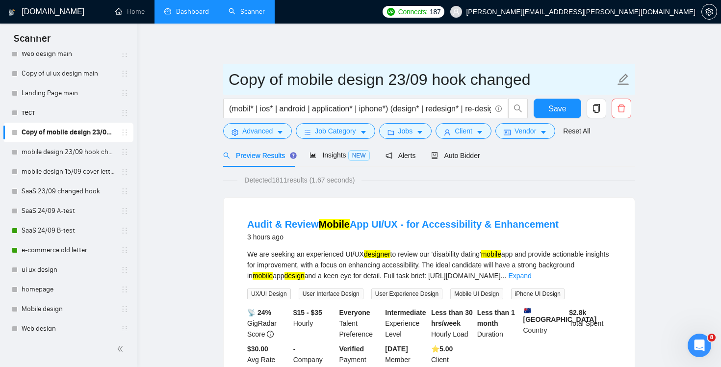
drag, startPoint x: 289, startPoint y: 78, endPoint x: 152, endPoint y: 79, distance: 137.4
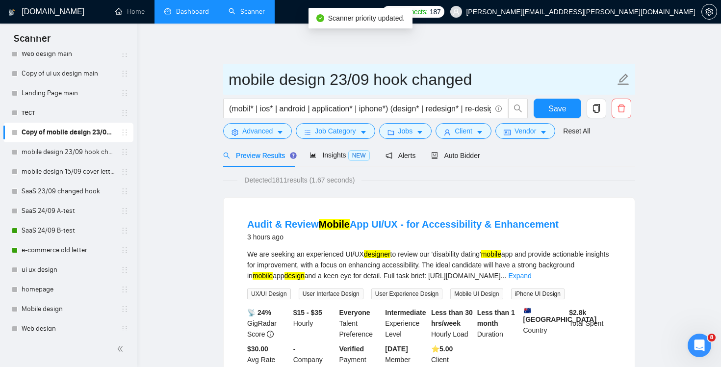
click at [338, 78] on input "mobile design 23/09 hook changed" at bounding box center [422, 79] width 387 height 25
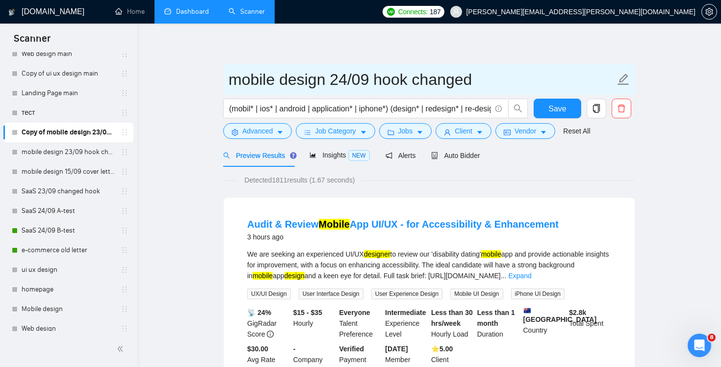
click at [372, 82] on input "mobile design 24/09 hook changed" at bounding box center [422, 79] width 387 height 25
type input "mobile design 24/09 hook changed"
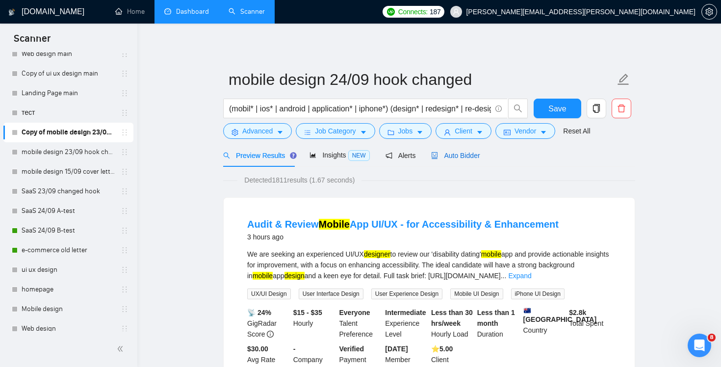
click at [465, 152] on span "Auto Bidder" at bounding box center [455, 156] width 49 height 8
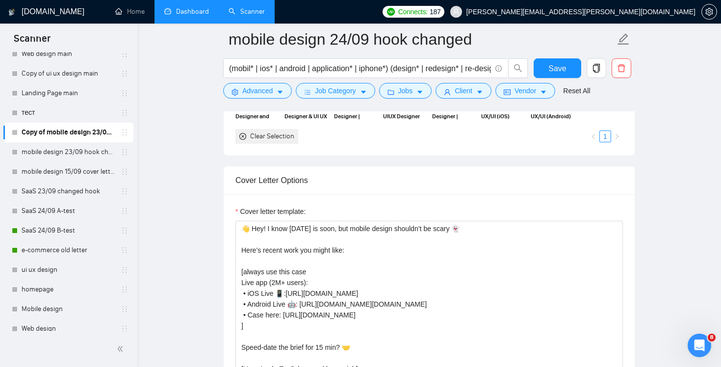
scroll to position [1003, 0]
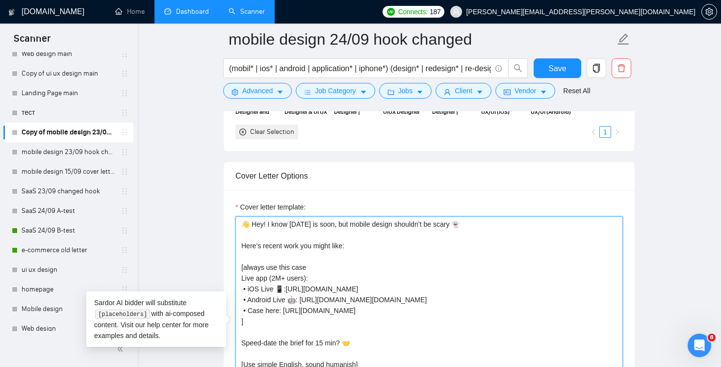
drag, startPoint x: 379, startPoint y: 247, endPoint x: 228, endPoint y: 240, distance: 151.2
click at [228, 240] on div "Cover letter template: 👋 Hey! I know [DATE] is soon, but mobile design shouldn’…" at bounding box center [429, 325] width 411 height 271
paste textarea "Recent work you might like: a live pharmacy and retail app for a nationwide cha…"
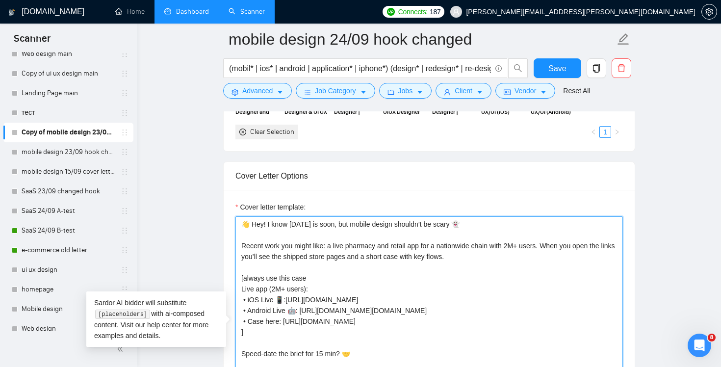
drag, startPoint x: 329, startPoint y: 281, endPoint x: 278, endPoint y: 280, distance: 51.5
click at [278, 280] on textarea "👋 Hey! I know [DATE] is soon, but mobile design shouldn’t be scary 👻 Recent wor…" at bounding box center [429, 326] width 388 height 221
drag, startPoint x: 339, startPoint y: 289, endPoint x: 236, endPoint y: 288, distance: 103.5
click at [235, 288] on textarea "👋 Hey! I know [DATE] is soon, but mobile design shouldn’t be scary 👻 Recent wor…" at bounding box center [429, 326] width 388 height 221
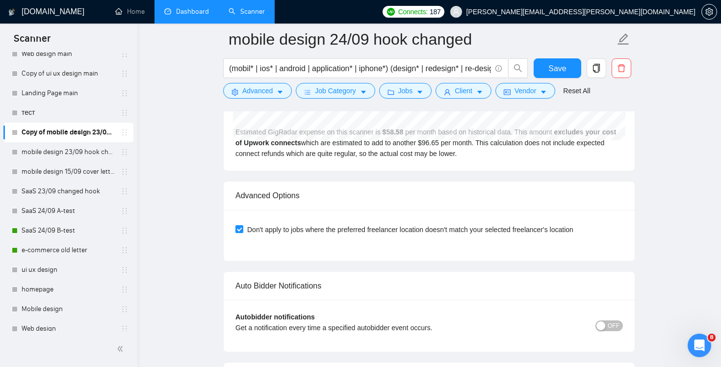
scroll to position [1855, 0]
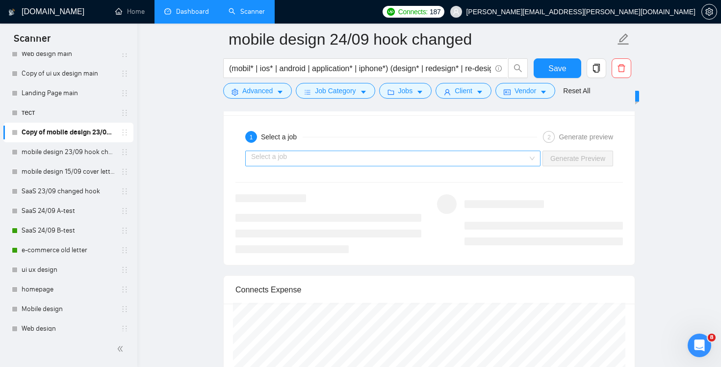
click at [533, 160] on div "Select a job" at bounding box center [392, 159] width 295 height 16
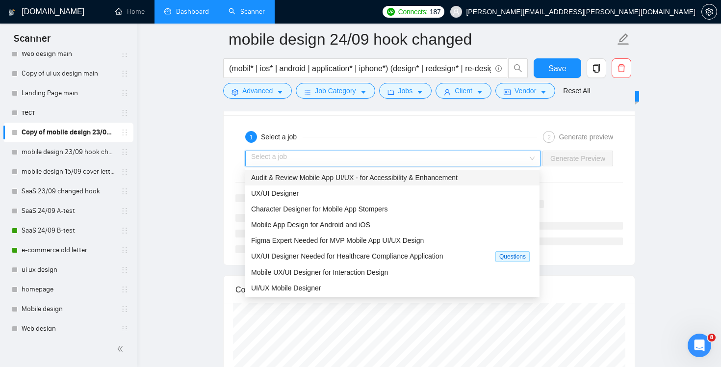
click at [498, 178] on div "Audit & Review Mobile App UI/UX - for Accessibility & Enhancement" at bounding box center [392, 177] width 283 height 11
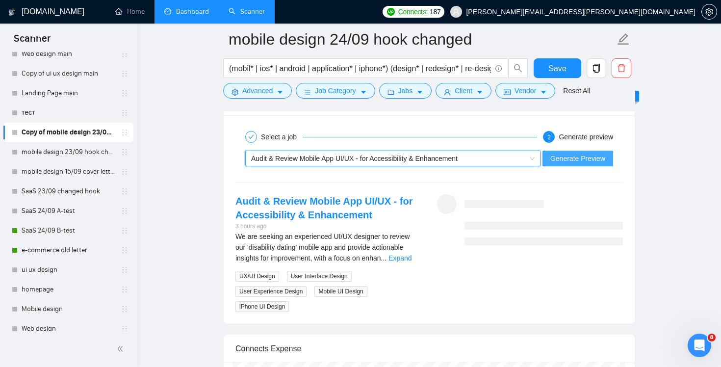
click at [578, 162] on span "Generate Preview" at bounding box center [577, 158] width 55 height 11
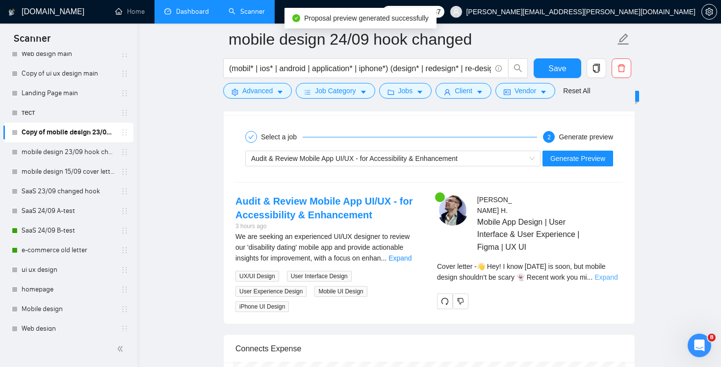
click at [615, 273] on link "Expand" at bounding box center [606, 277] width 23 height 8
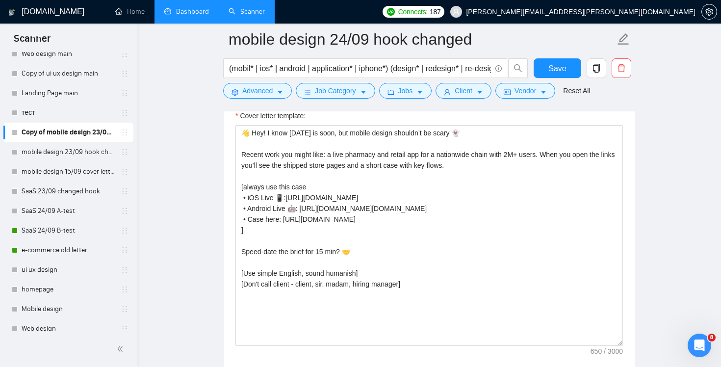
scroll to position [936, 0]
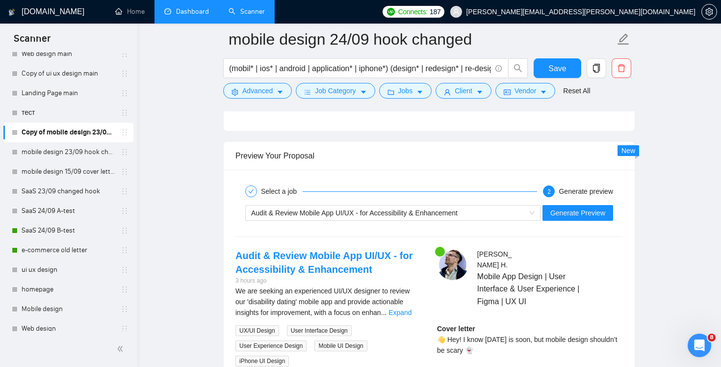
scroll to position [1977, 0]
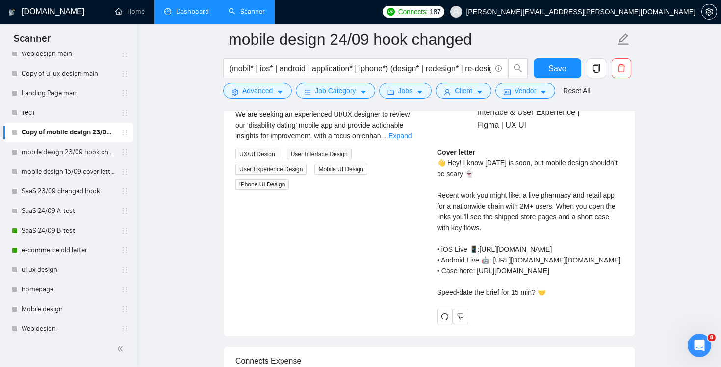
type textarea "👋 Hey! I know [DATE] is soon, but mobile design shouldn’t be scary 👻 Recent wor…"
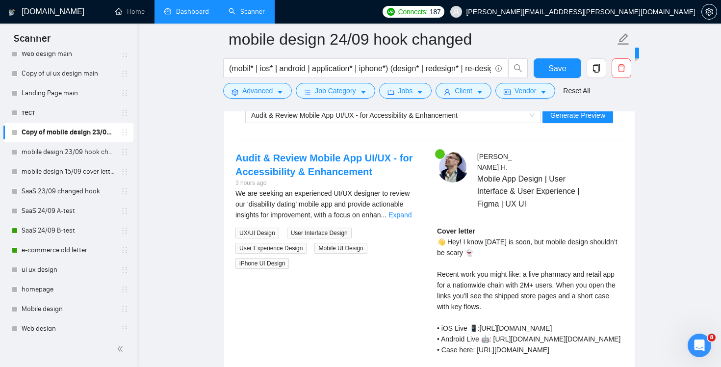
scroll to position [1767, 0]
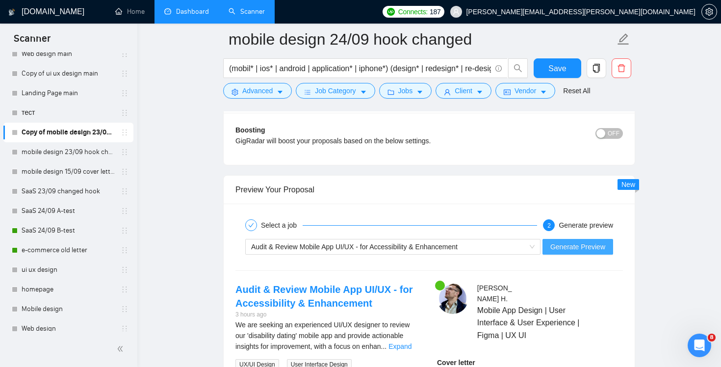
click at [581, 251] on span "Generate Preview" at bounding box center [577, 246] width 55 height 11
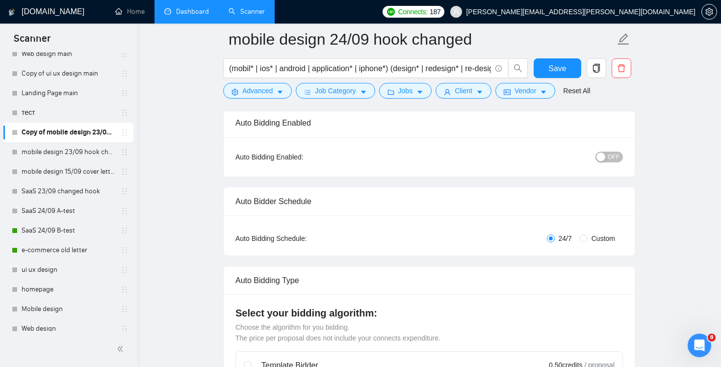
scroll to position [0, 0]
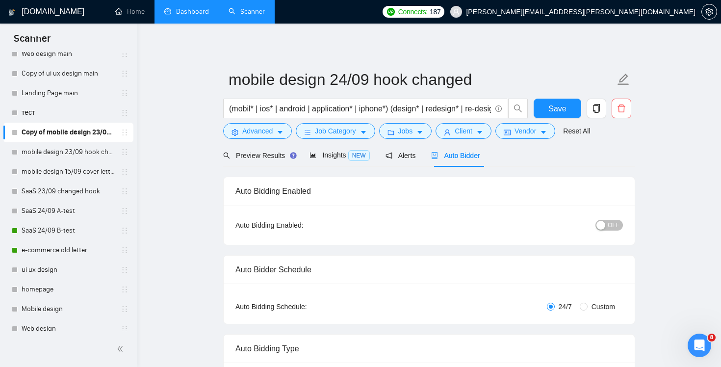
click at [616, 228] on span "OFF" at bounding box center [614, 225] width 12 height 11
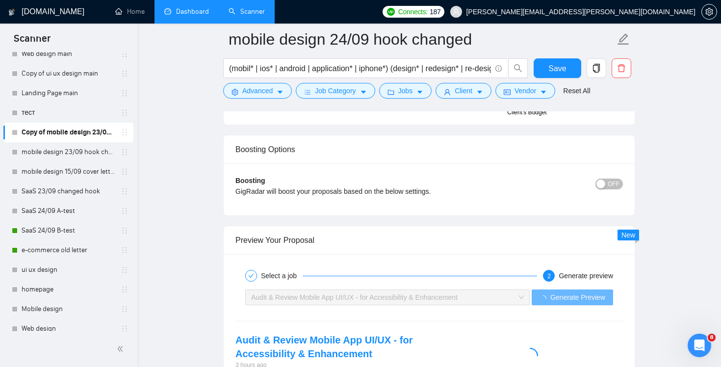
scroll to position [1944, 0]
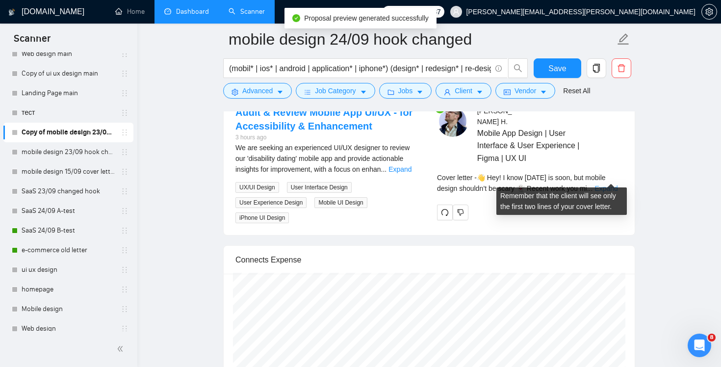
click at [614, 184] on link "Expand" at bounding box center [606, 188] width 23 height 8
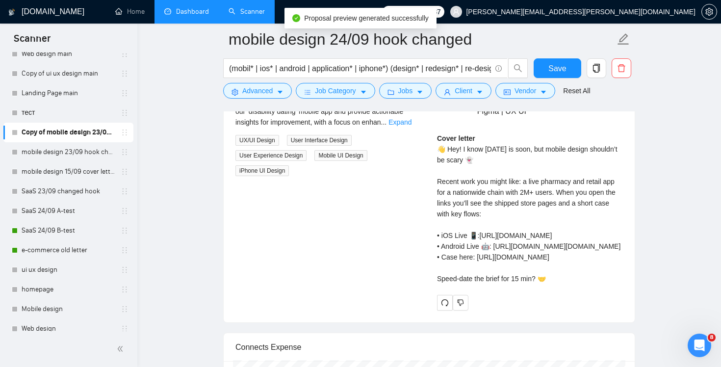
scroll to position [1996, 0]
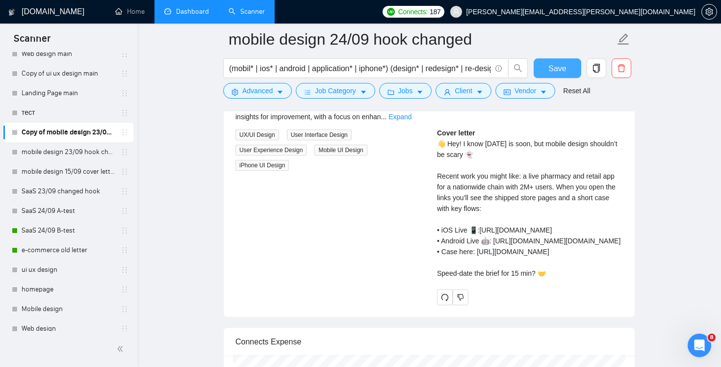
click at [559, 73] on span "Save" at bounding box center [557, 68] width 18 height 12
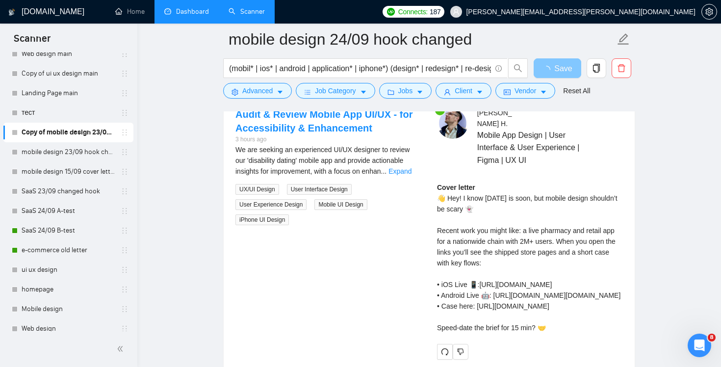
scroll to position [1961, 0]
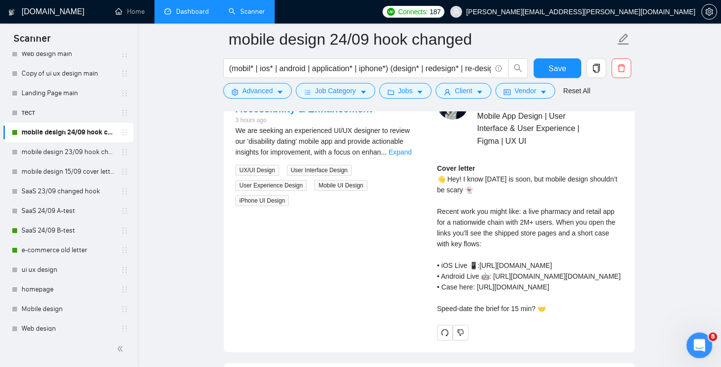
click at [705, 344] on div "Открыть службу сообщений Intercom" at bounding box center [698, 344] width 32 height 32
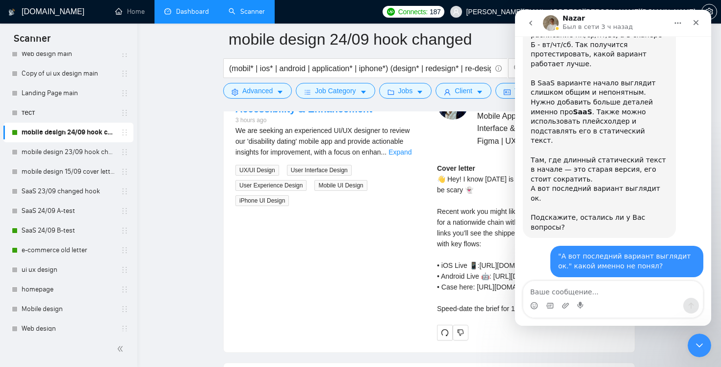
scroll to position [2583, 0]
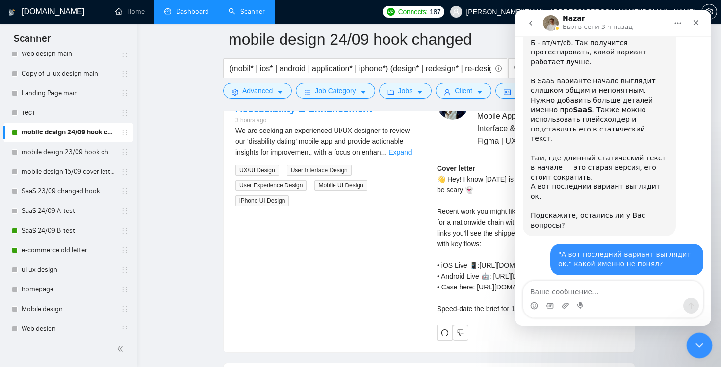
click at [695, 339] on icon "Закрыть службу сообщений Intercom" at bounding box center [698, 344] width 12 height 12
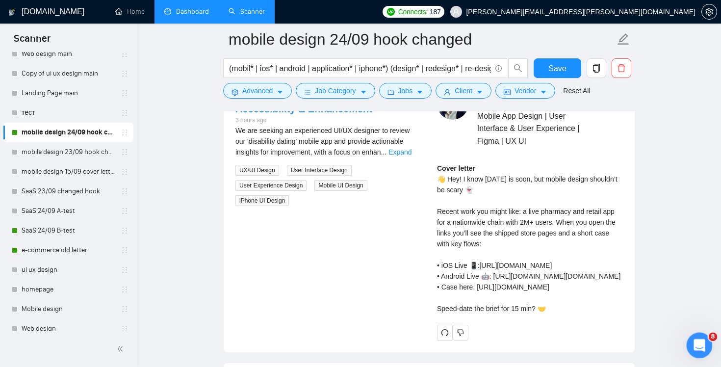
click at [700, 334] on div "Открыть службу сообщений Intercom" at bounding box center [698, 344] width 32 height 32
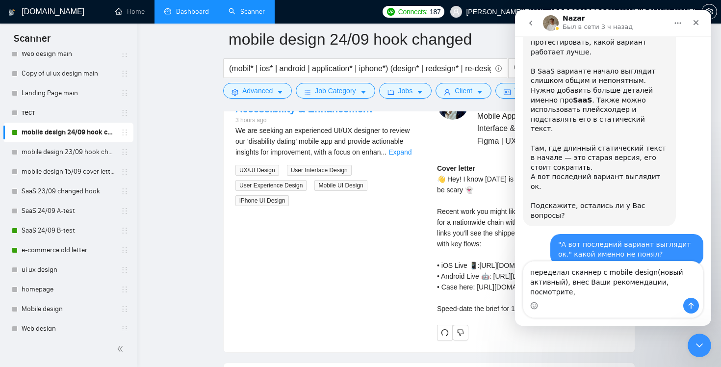
scroll to position [2603, 0]
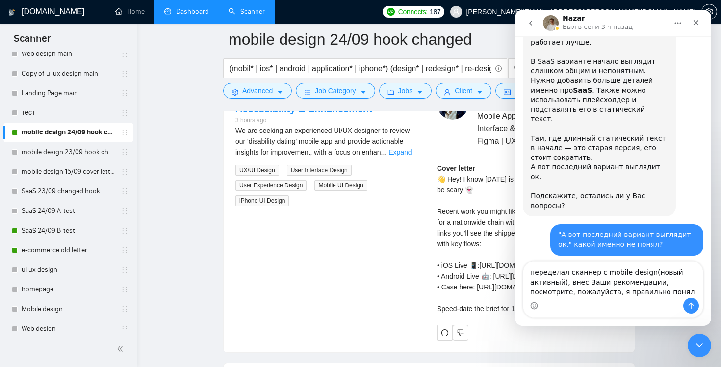
type textarea "переделал сканнер с mobile design(новый активный), внес Ваши рекомендации, посм…"
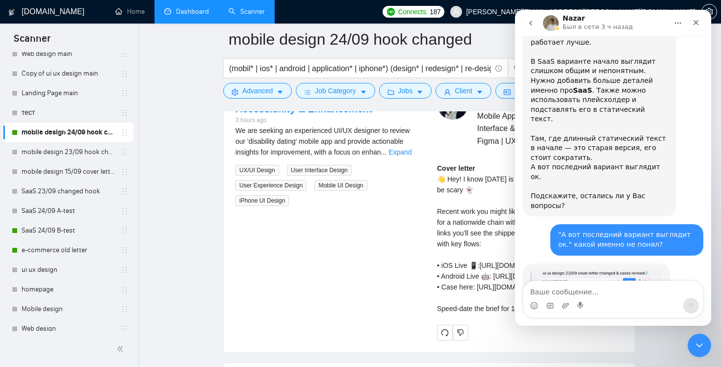
scroll to position [2642, 0]
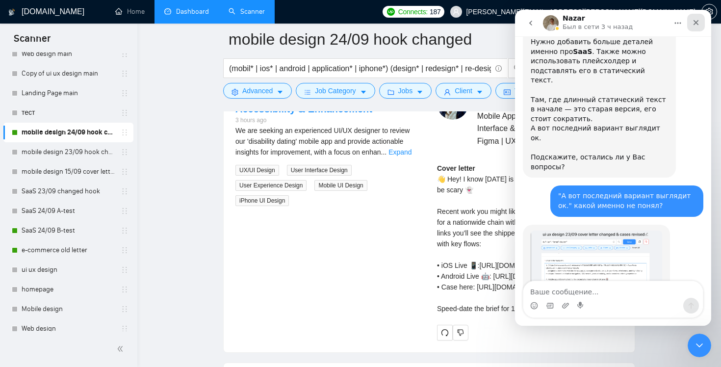
click at [697, 23] on icon "Закрыть" at bounding box center [696, 22] width 5 height 5
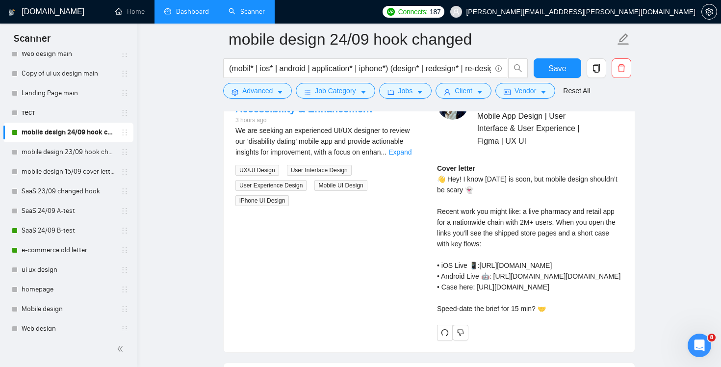
click at [179, 15] on link "Dashboard" at bounding box center [186, 11] width 45 height 8
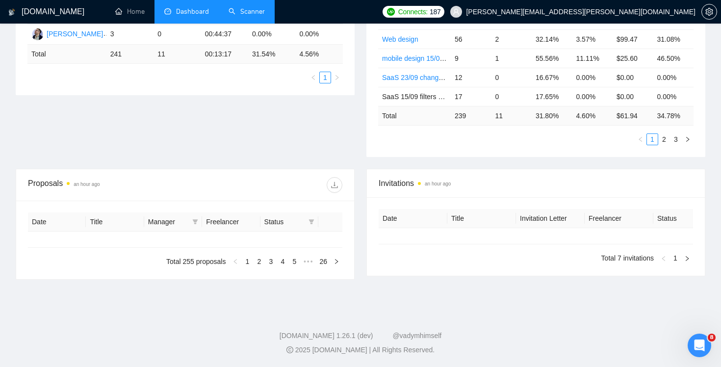
type input "[DATE]"
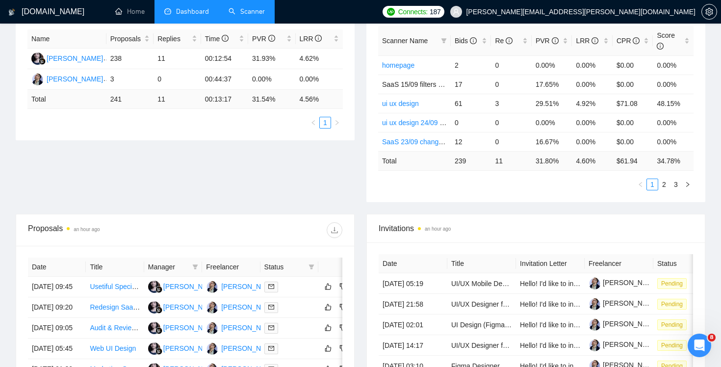
scroll to position [147, 0]
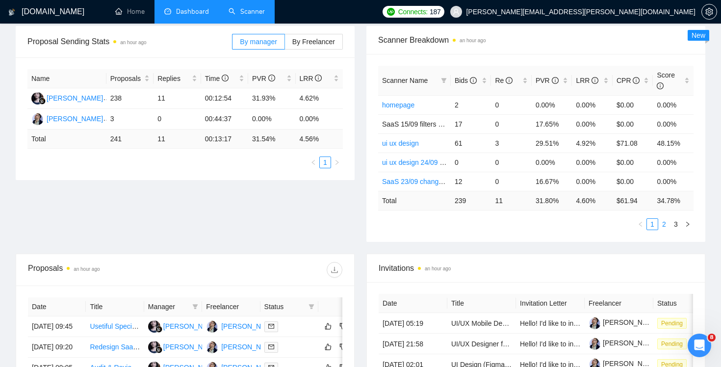
click at [664, 226] on link "2" at bounding box center [664, 224] width 11 height 11
click at [675, 222] on link "3" at bounding box center [676, 224] width 11 height 11
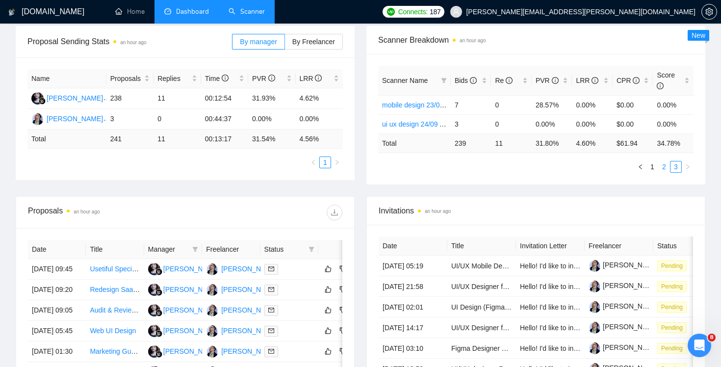
click at [662, 170] on link "2" at bounding box center [664, 166] width 11 height 11
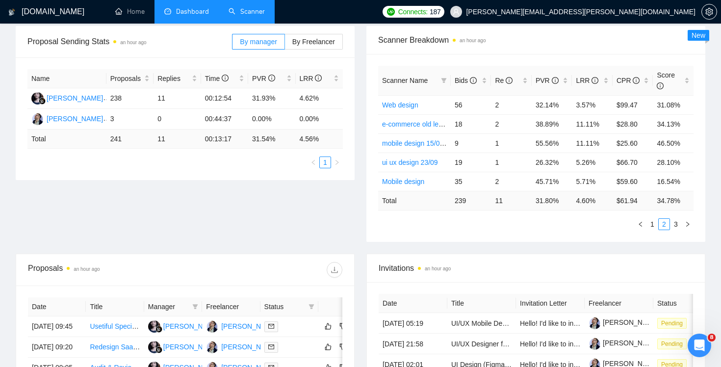
scroll to position [0, 0]
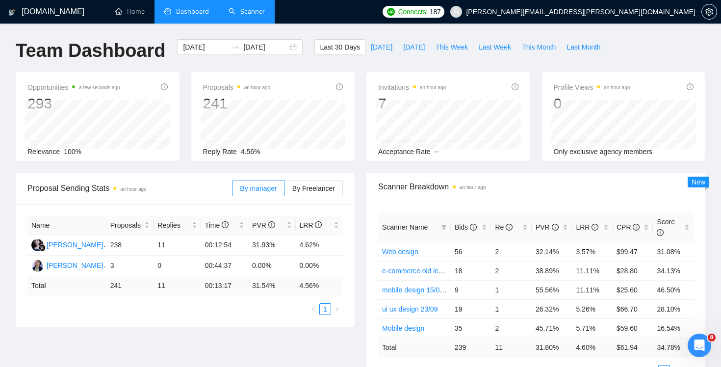
click at [251, 7] on link "Scanner" at bounding box center [247, 11] width 36 height 8
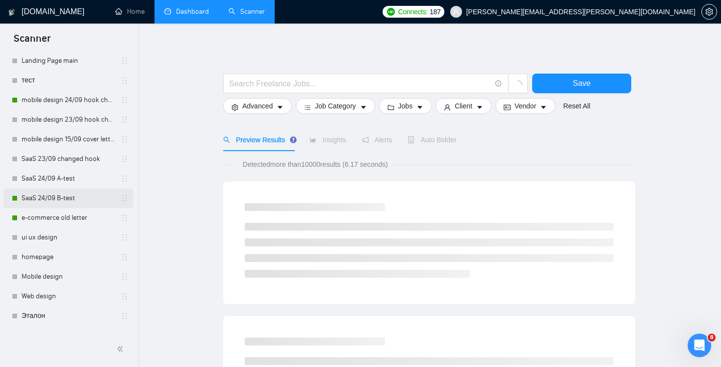
scroll to position [146, 0]
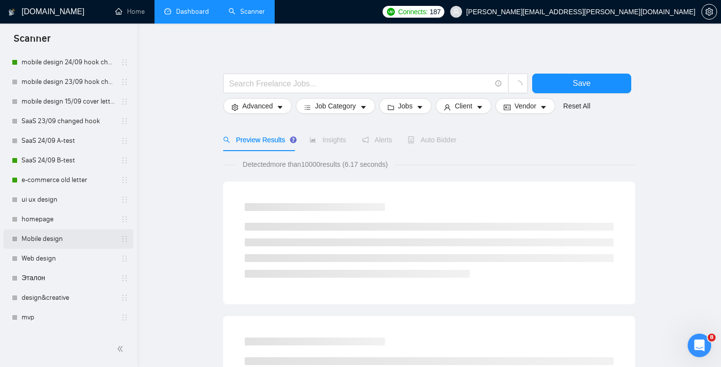
click at [61, 240] on link "Mobile design" at bounding box center [68, 239] width 93 height 20
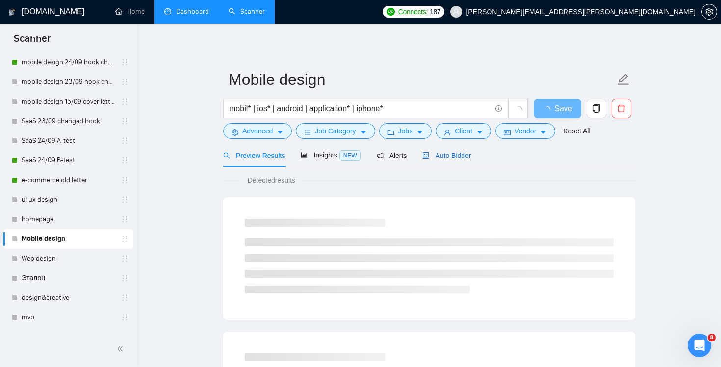
click at [471, 153] on span "Auto Bidder" at bounding box center [446, 156] width 49 height 8
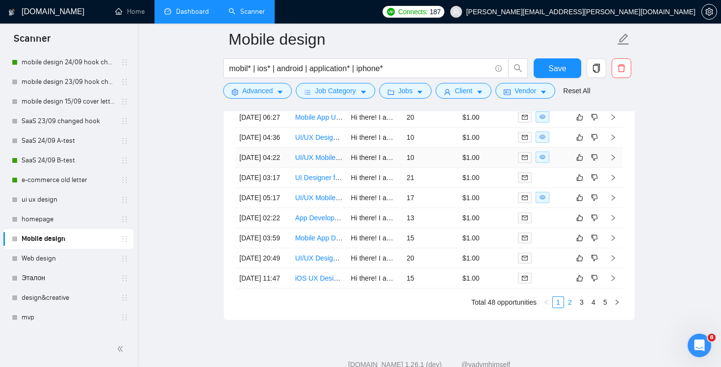
scroll to position [2760, 0]
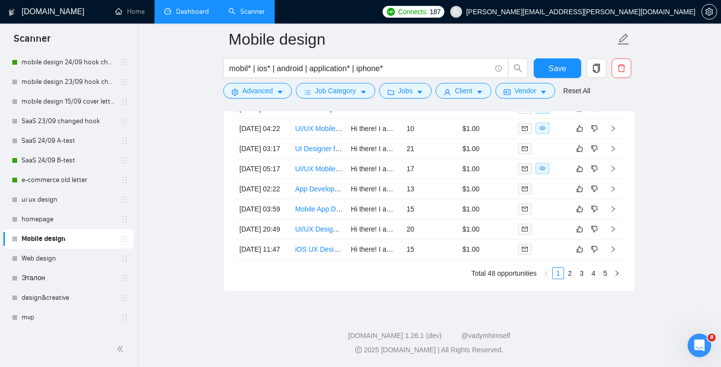
click at [571, 280] on div "Created Title Cover Letter Connects Spent Charged Status [DATE] 12:36 UX/UI Des…" at bounding box center [429, 154] width 411 height 274
click at [571, 278] on link "2" at bounding box center [570, 273] width 11 height 11
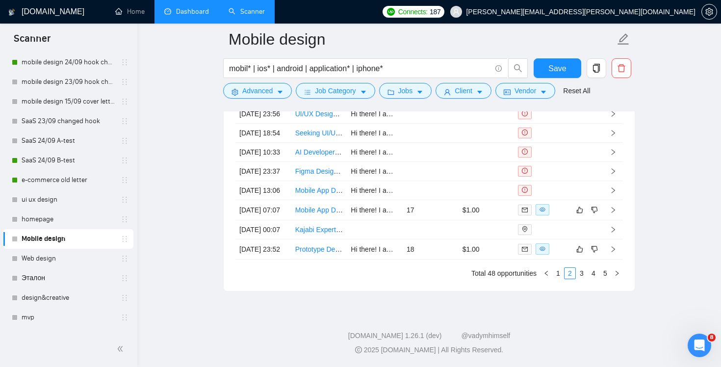
scroll to position [2731, 0]
click at [578, 279] on link "3" at bounding box center [581, 273] width 11 height 11
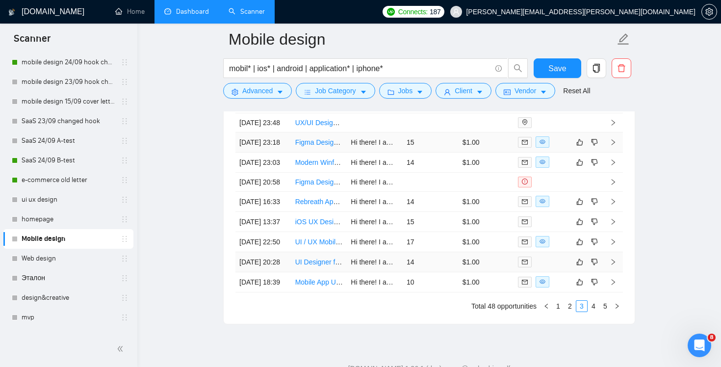
scroll to position [2761, 0]
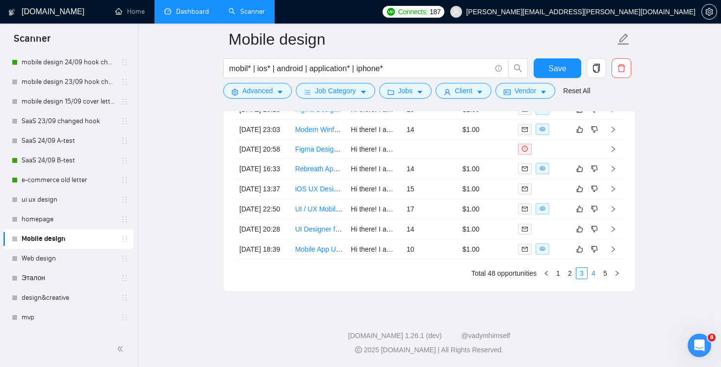
click at [597, 271] on link "4" at bounding box center [593, 273] width 11 height 11
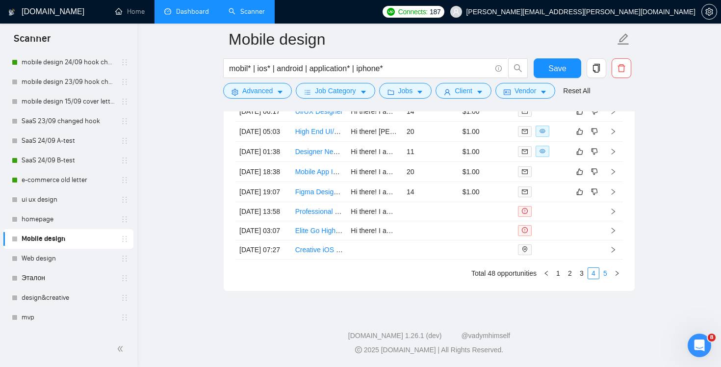
click at [605, 275] on link "5" at bounding box center [605, 273] width 11 height 11
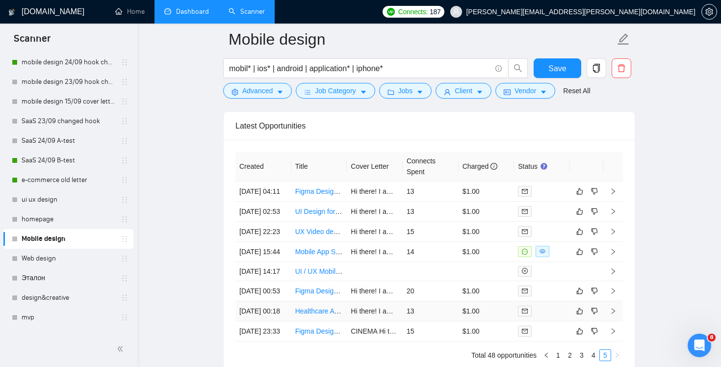
scroll to position [2661, 0]
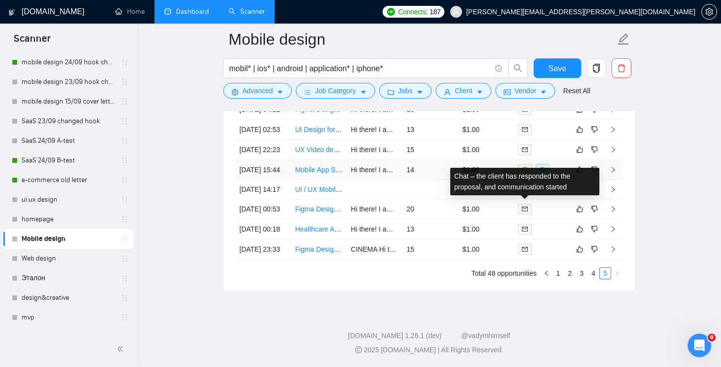
click at [525, 167] on icon "message" at bounding box center [525, 170] width 6 height 6
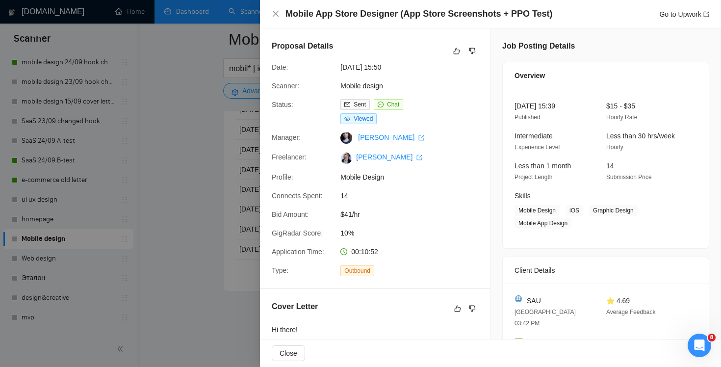
drag, startPoint x: 405, startPoint y: 13, endPoint x: 505, endPoint y: 22, distance: 100.9
click at [505, 22] on div "Mobile App Store Designer (App Store Screenshots + PPO Test) Go to Upwork" at bounding box center [490, 14] width 461 height 28
click at [275, 12] on icon "close" at bounding box center [276, 14] width 8 height 8
